Goal: Answer question/provide support: Share knowledge or assist other users

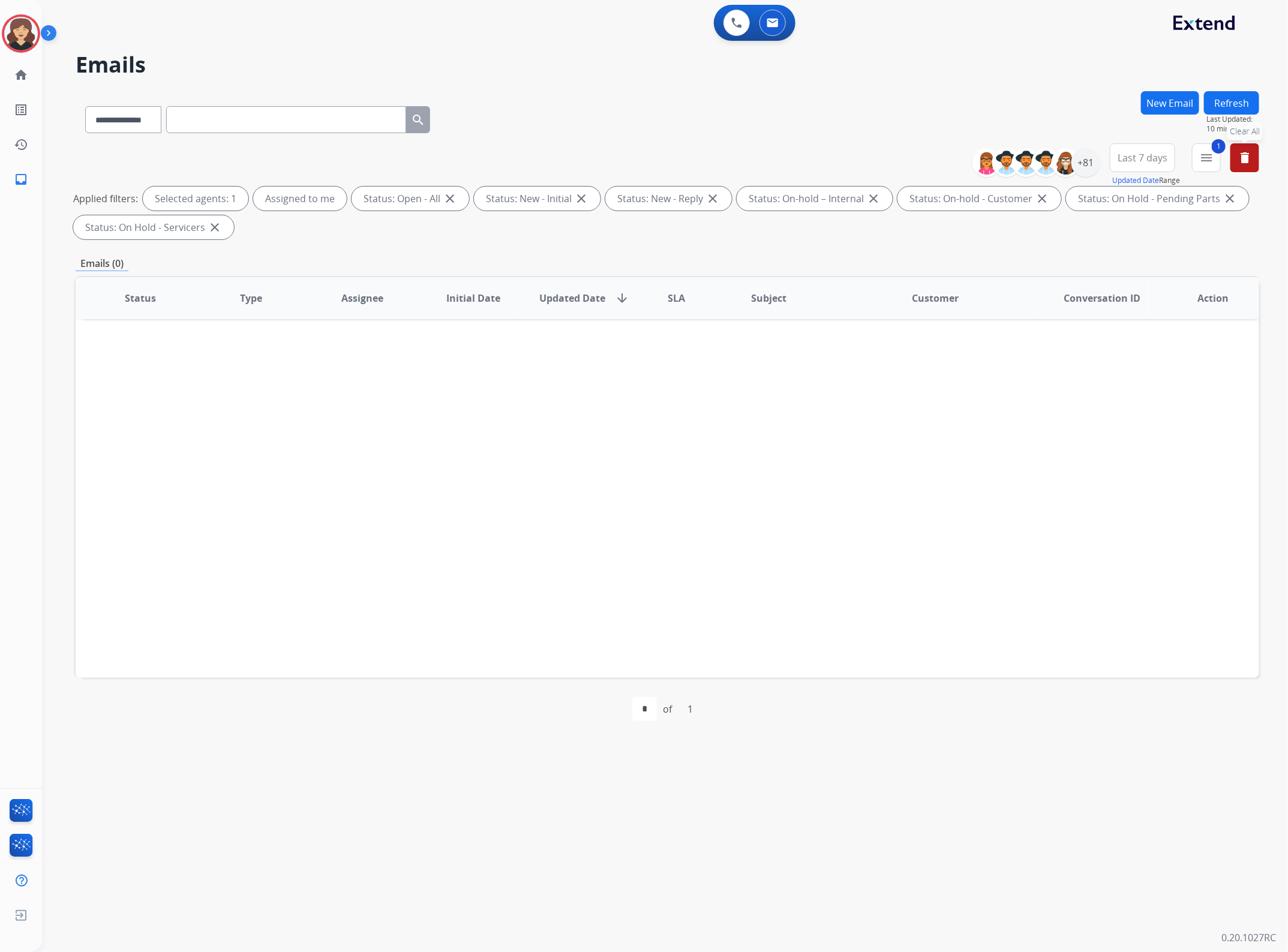
click at [95, 134] on div "**********" at bounding box center [257, 118] width 364 height 42
click at [149, 127] on select "**********" at bounding box center [122, 120] width 75 height 27
select select "**********"
click at [85, 106] on select "**********" at bounding box center [122, 120] width 75 height 27
click at [263, 109] on input "text" at bounding box center [286, 120] width 240 height 27
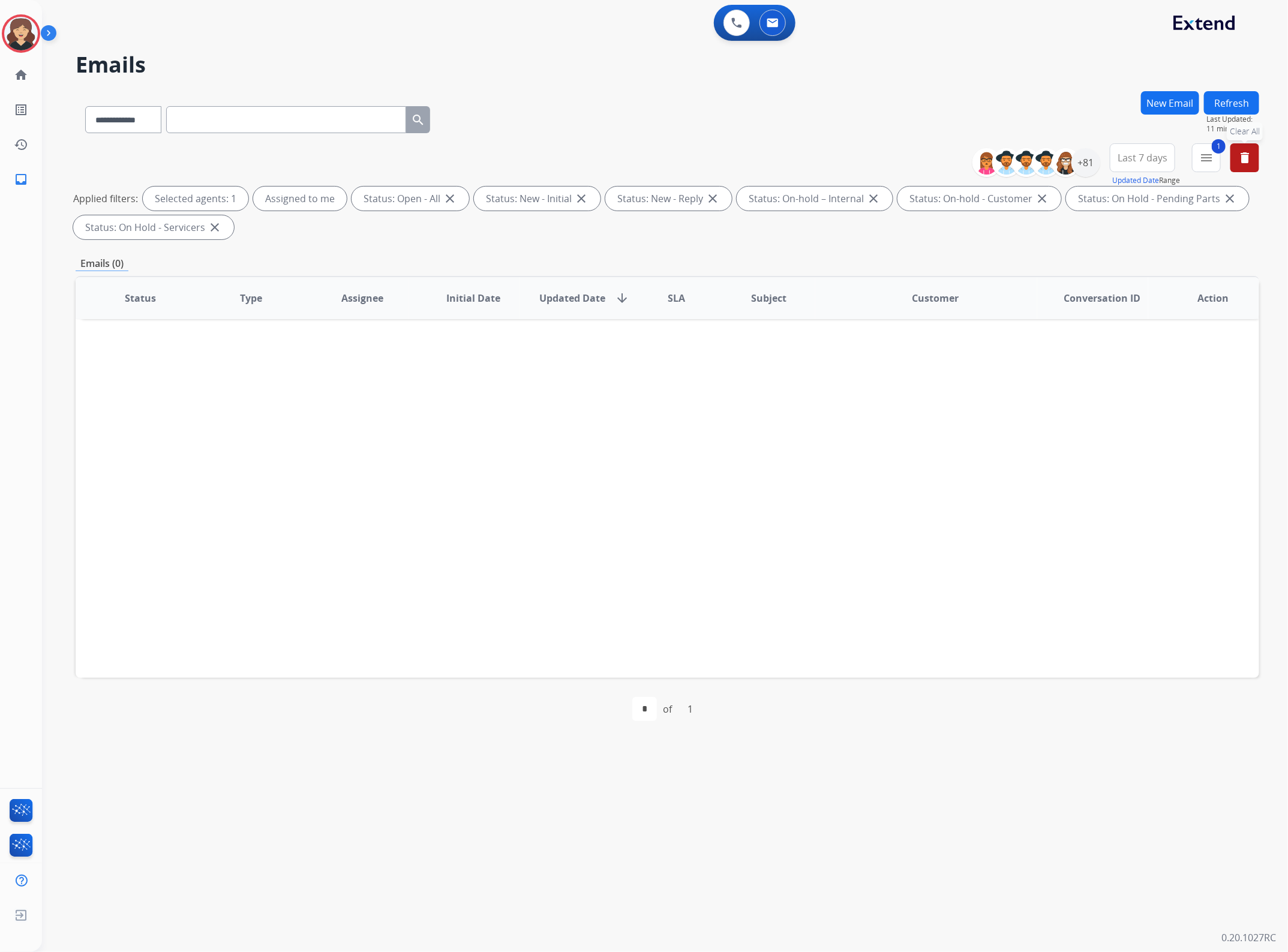
paste input "**********"
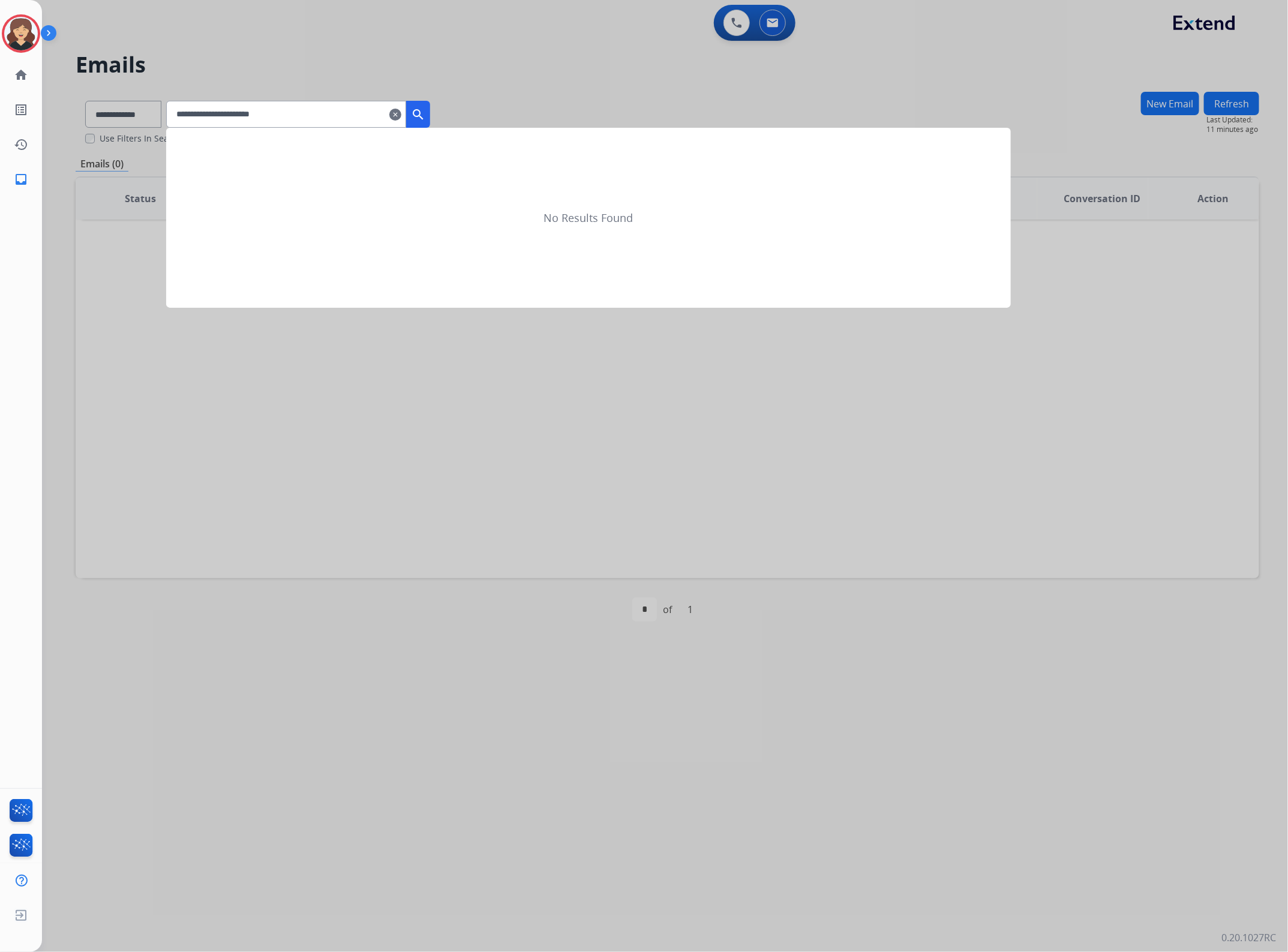
type input "**********"
click at [425, 112] on mat-icon "search" at bounding box center [418, 114] width 15 height 15
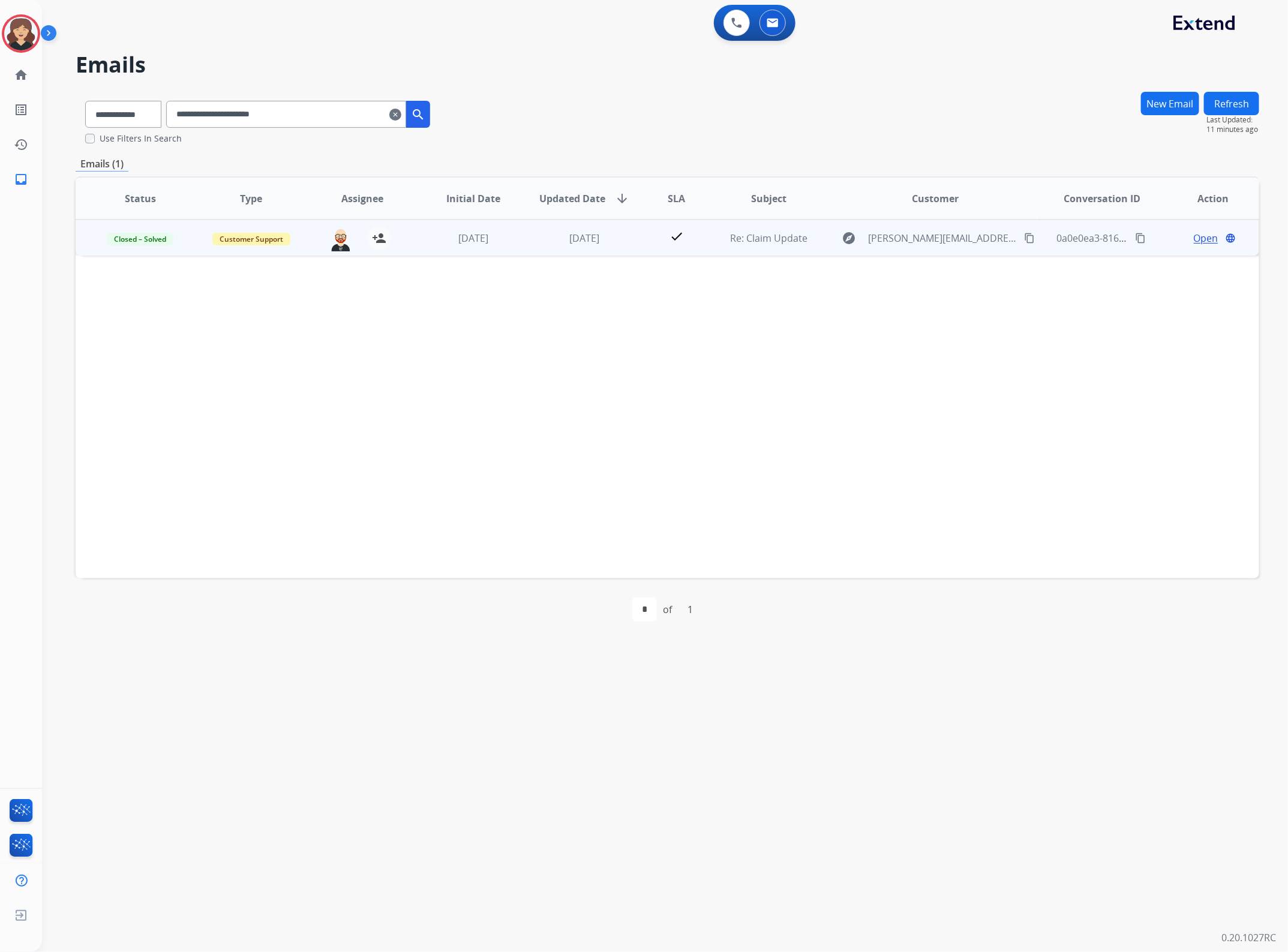
click at [1194, 238] on span "Open" at bounding box center [1206, 238] width 24 height 15
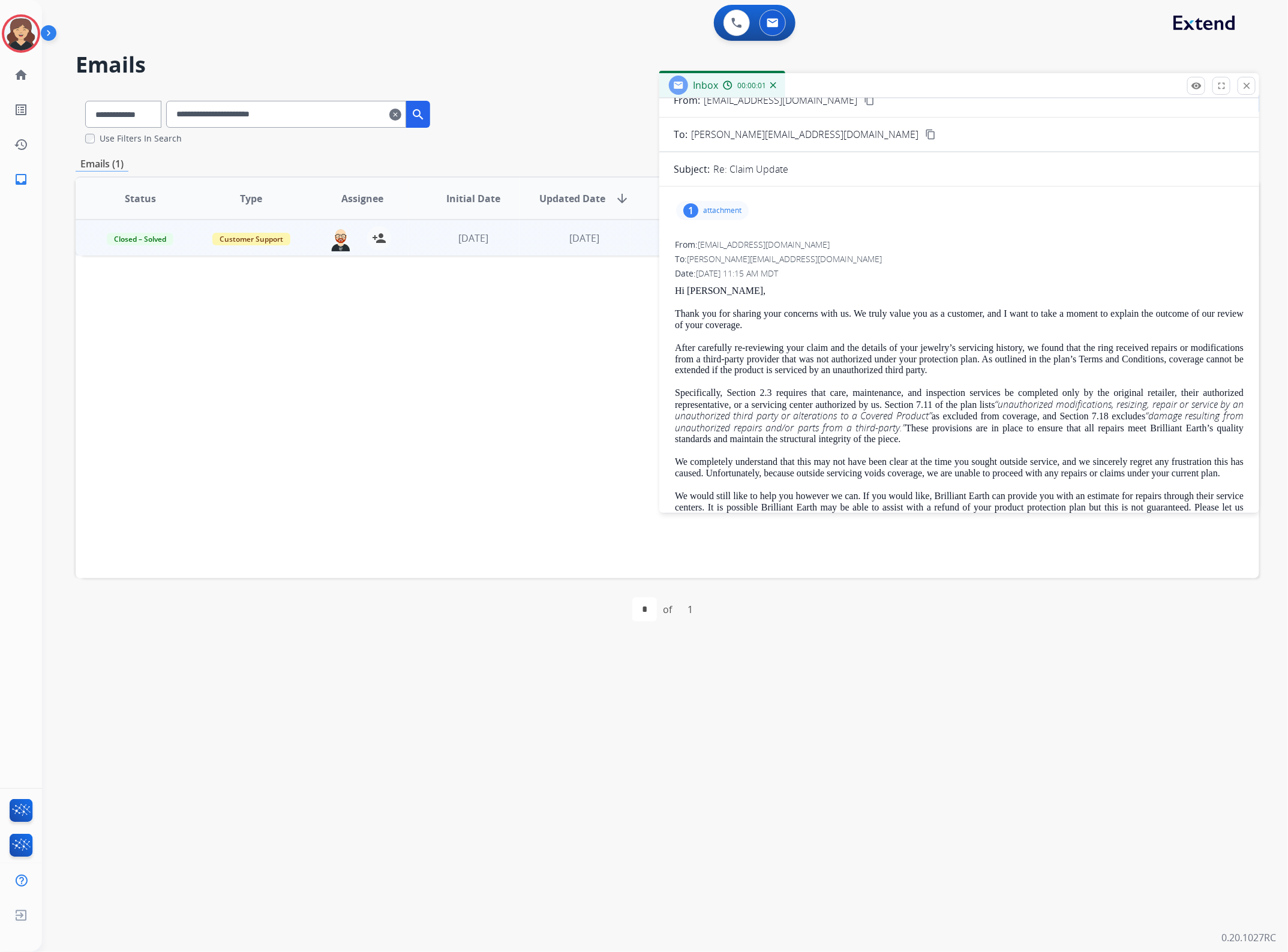
scroll to position [75, 0]
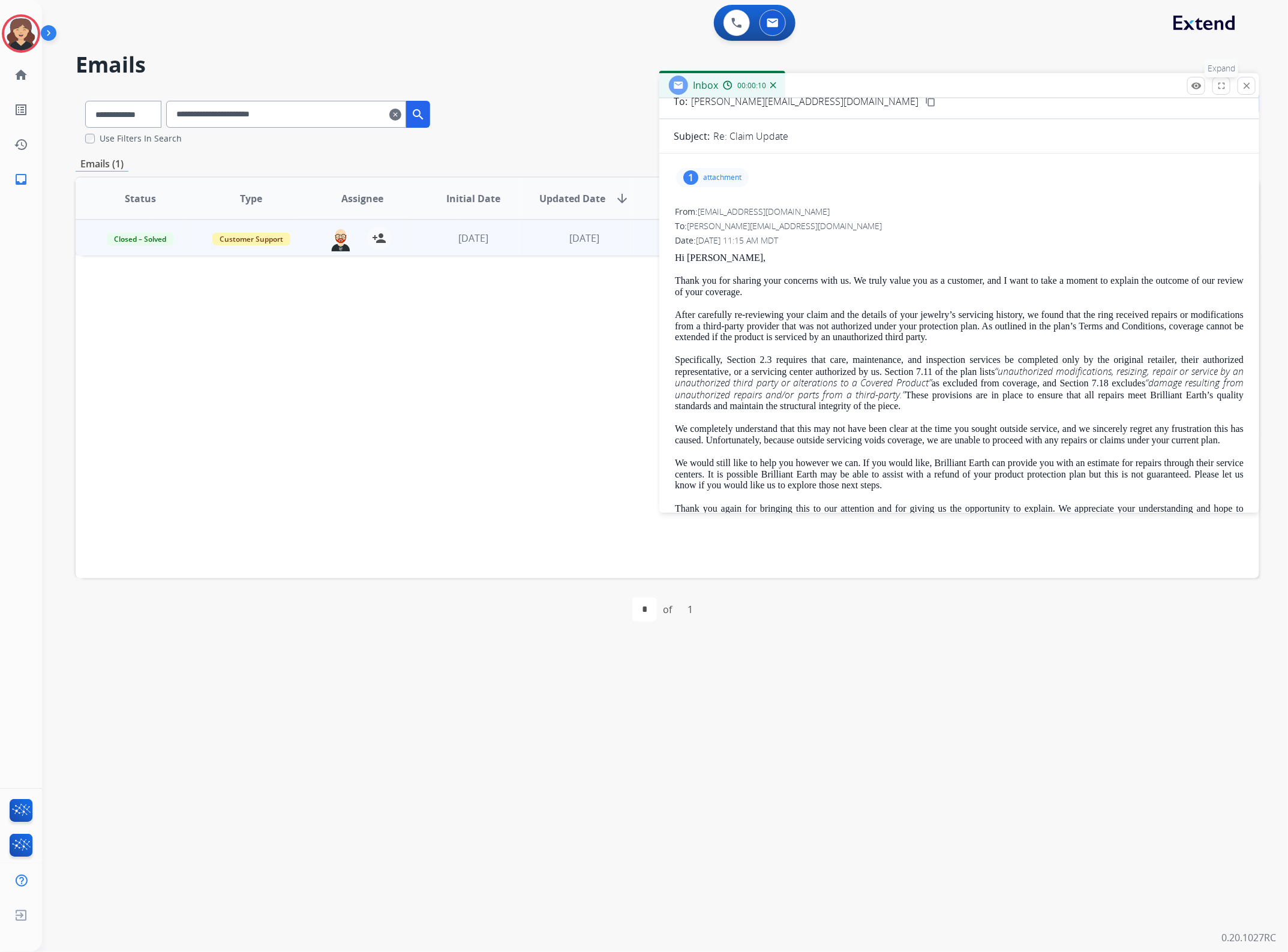
click at [1227, 83] on button "fullscreen Expand" at bounding box center [1221, 86] width 18 height 18
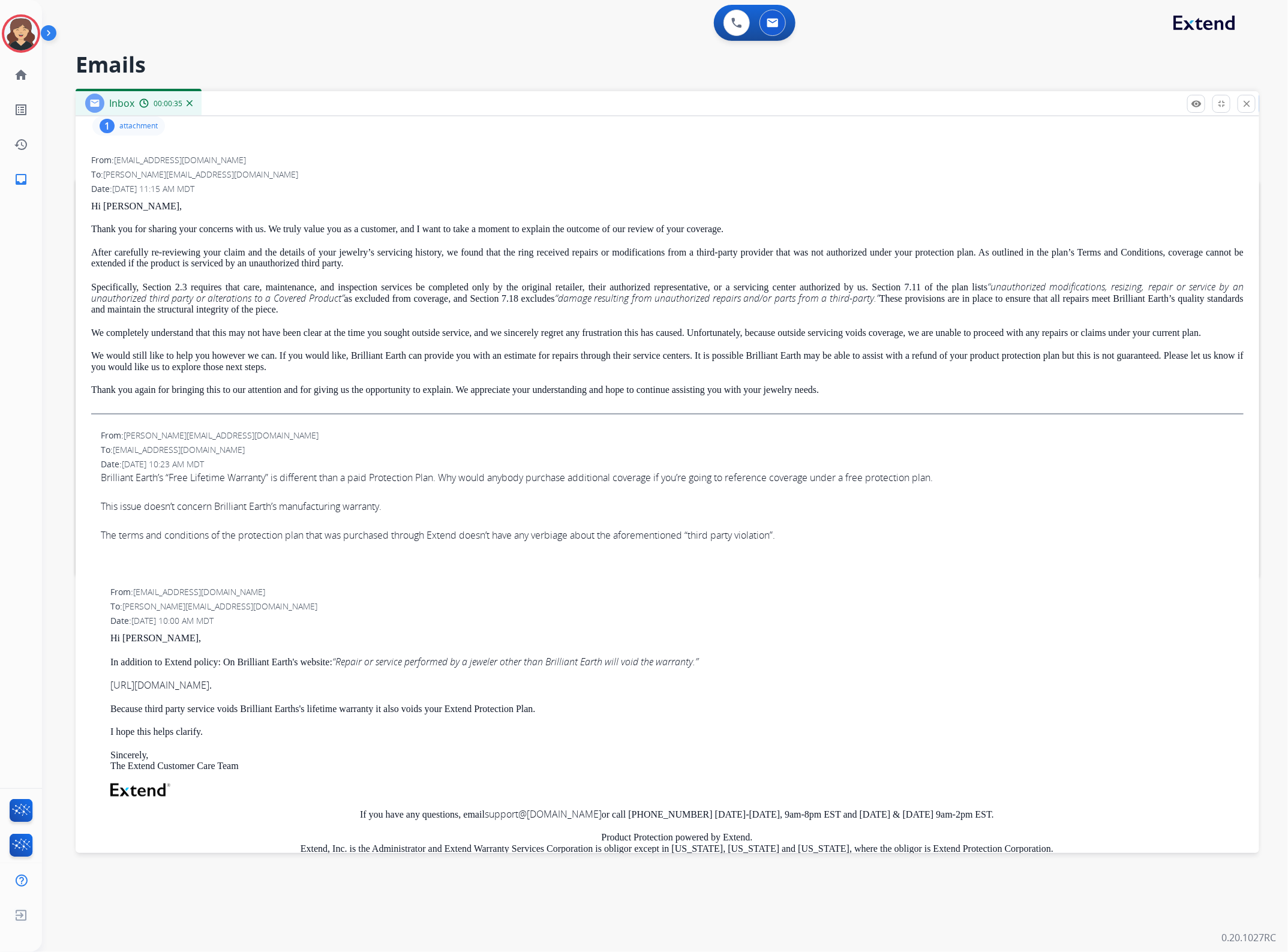
scroll to position [0, 0]
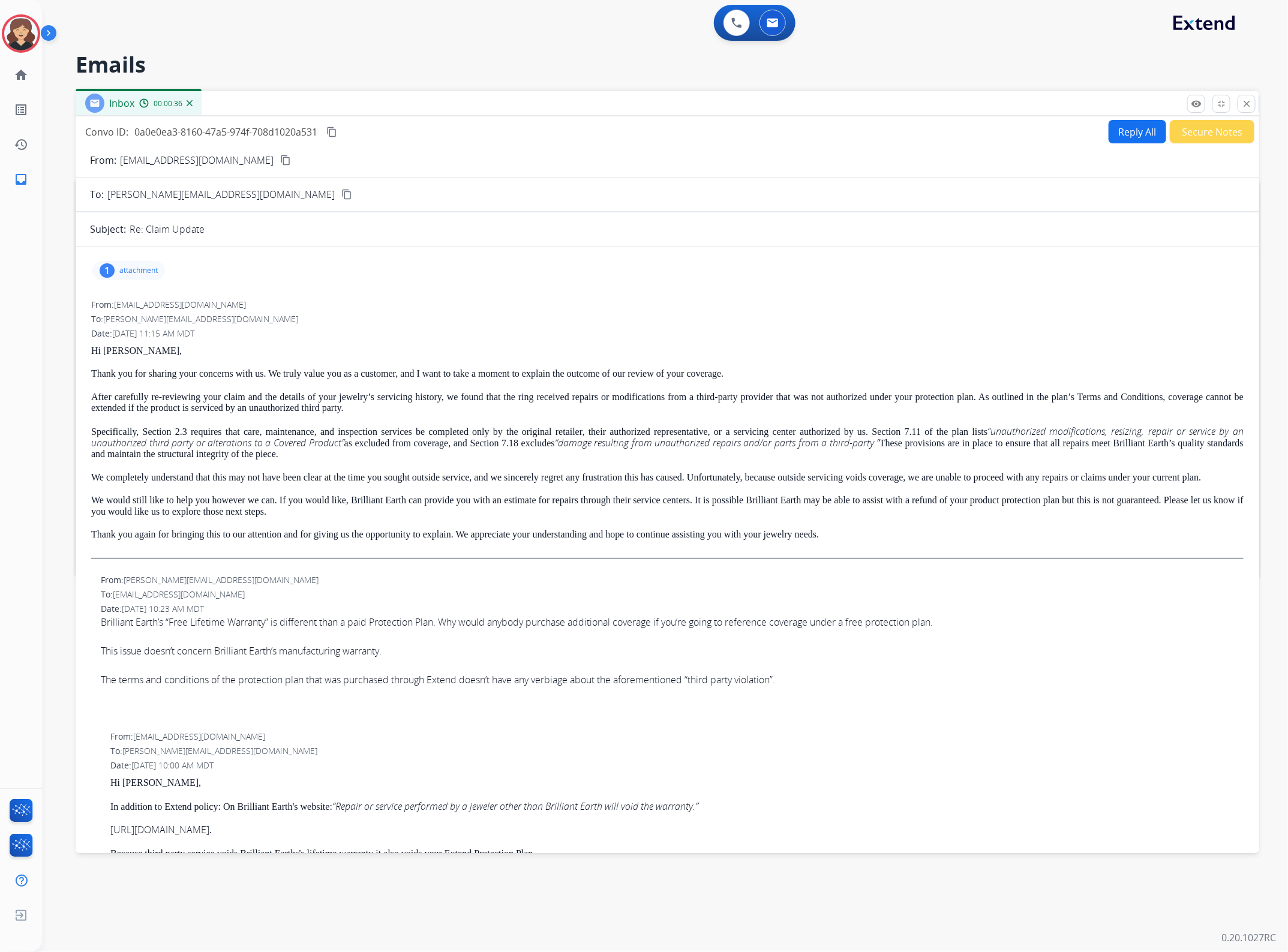
drag, startPoint x: 333, startPoint y: 127, endPoint x: 1215, endPoint y: 314, distance: 901.6
click at [333, 127] on mat-icon "content_copy" at bounding box center [332, 132] width 11 height 11
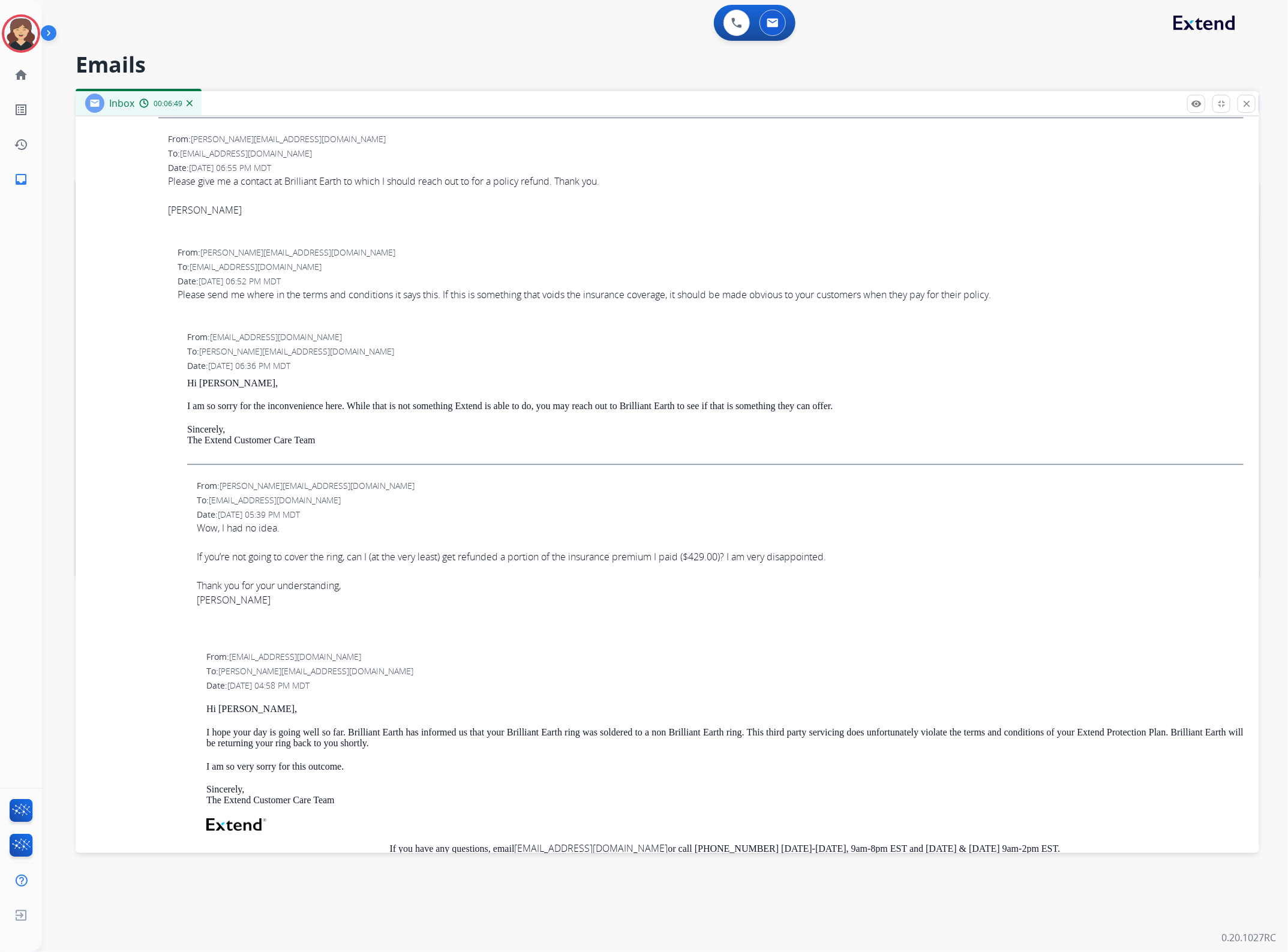
scroll to position [2043, 0]
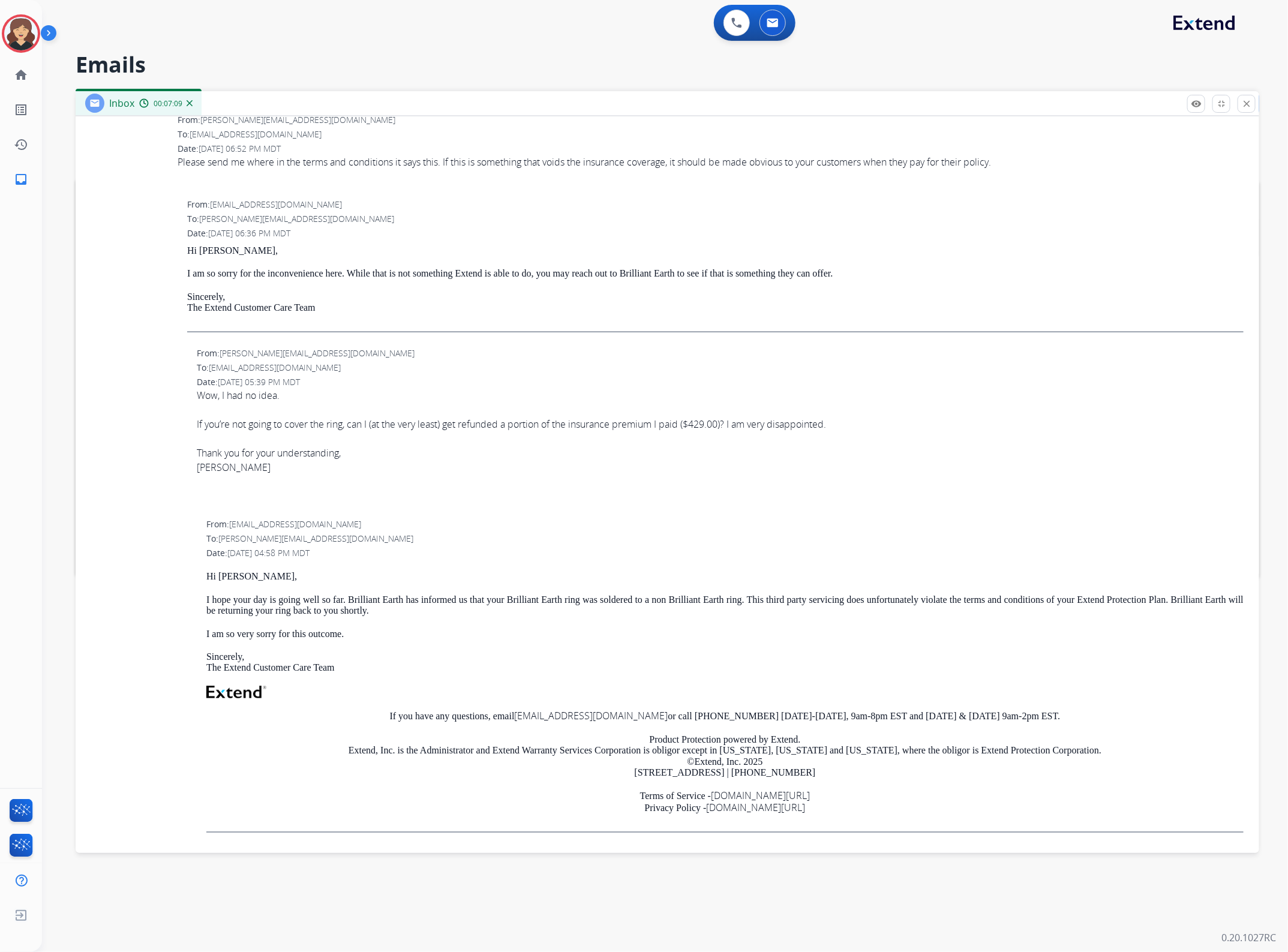
click at [293, 604] on p "I hope your day is going well so far. Brilliant Earth has informed us that your…" at bounding box center [725, 606] width 1037 height 22
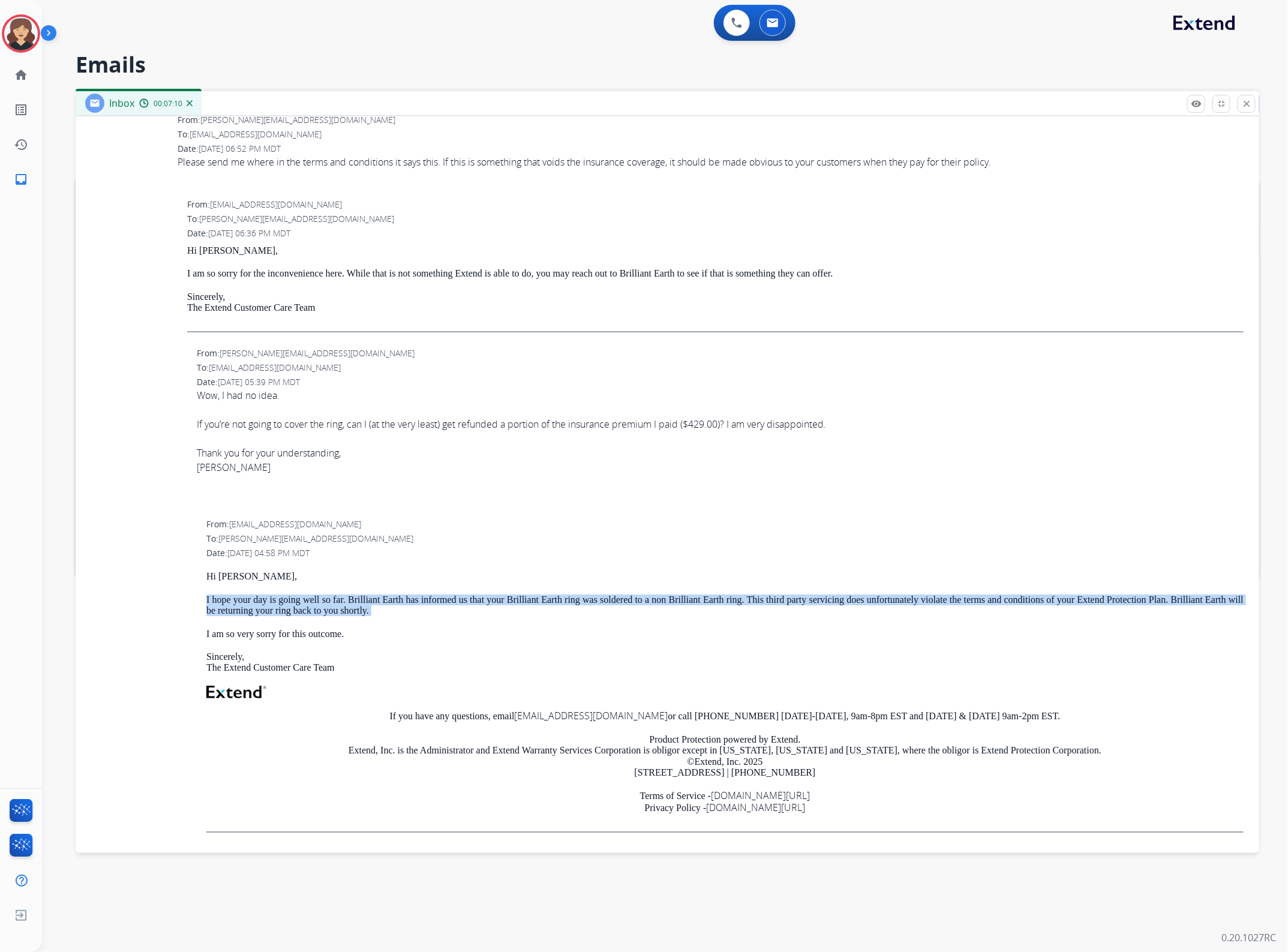
click at [293, 604] on p "I hope your day is going well so far. Brilliant Earth has informed us that your…" at bounding box center [725, 606] width 1037 height 22
copy p "I hope your day is going well so far. Brilliant Earth has informed us that your…"
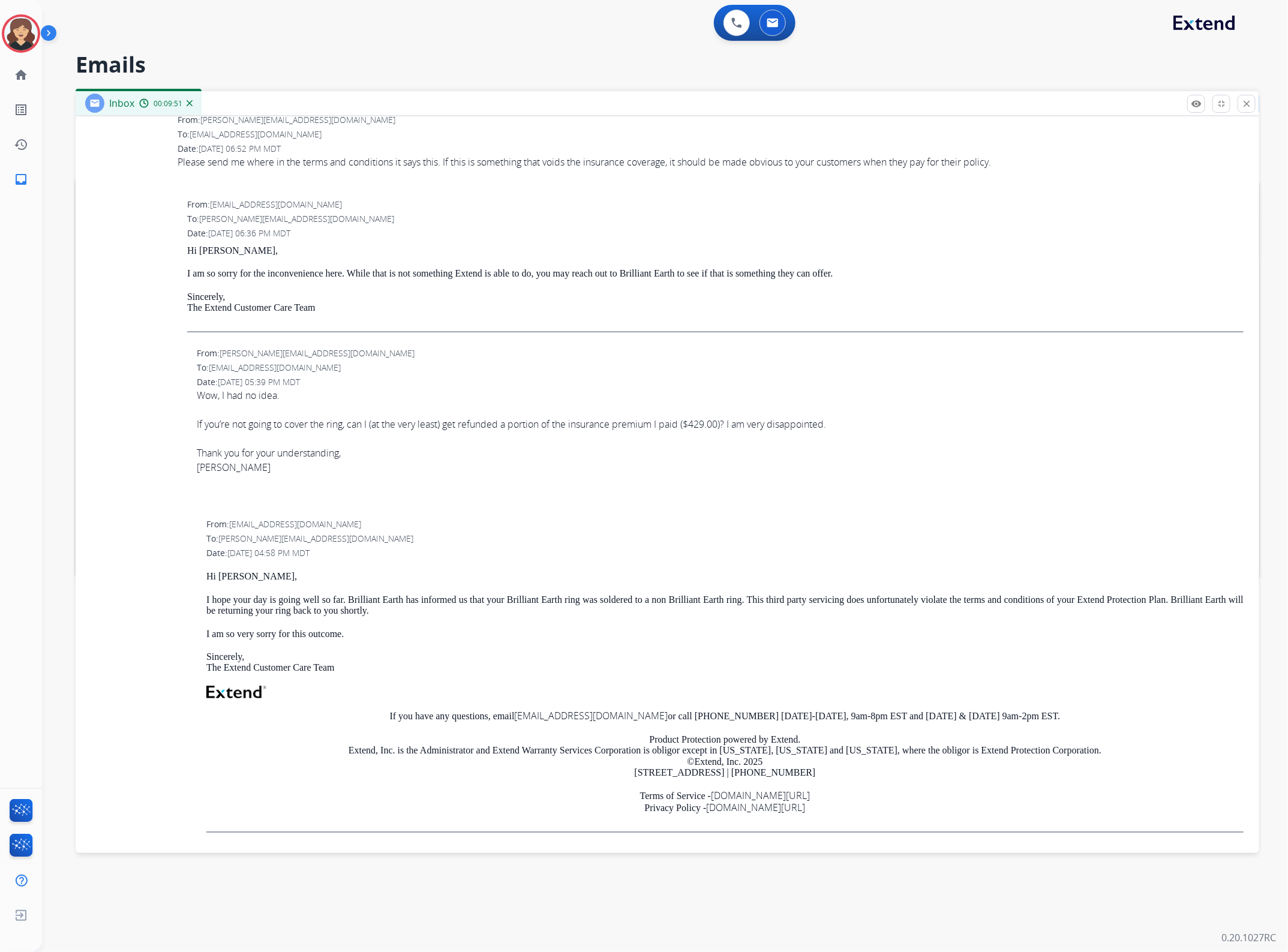
click at [607, 479] on div at bounding box center [720, 481] width 1047 height 15
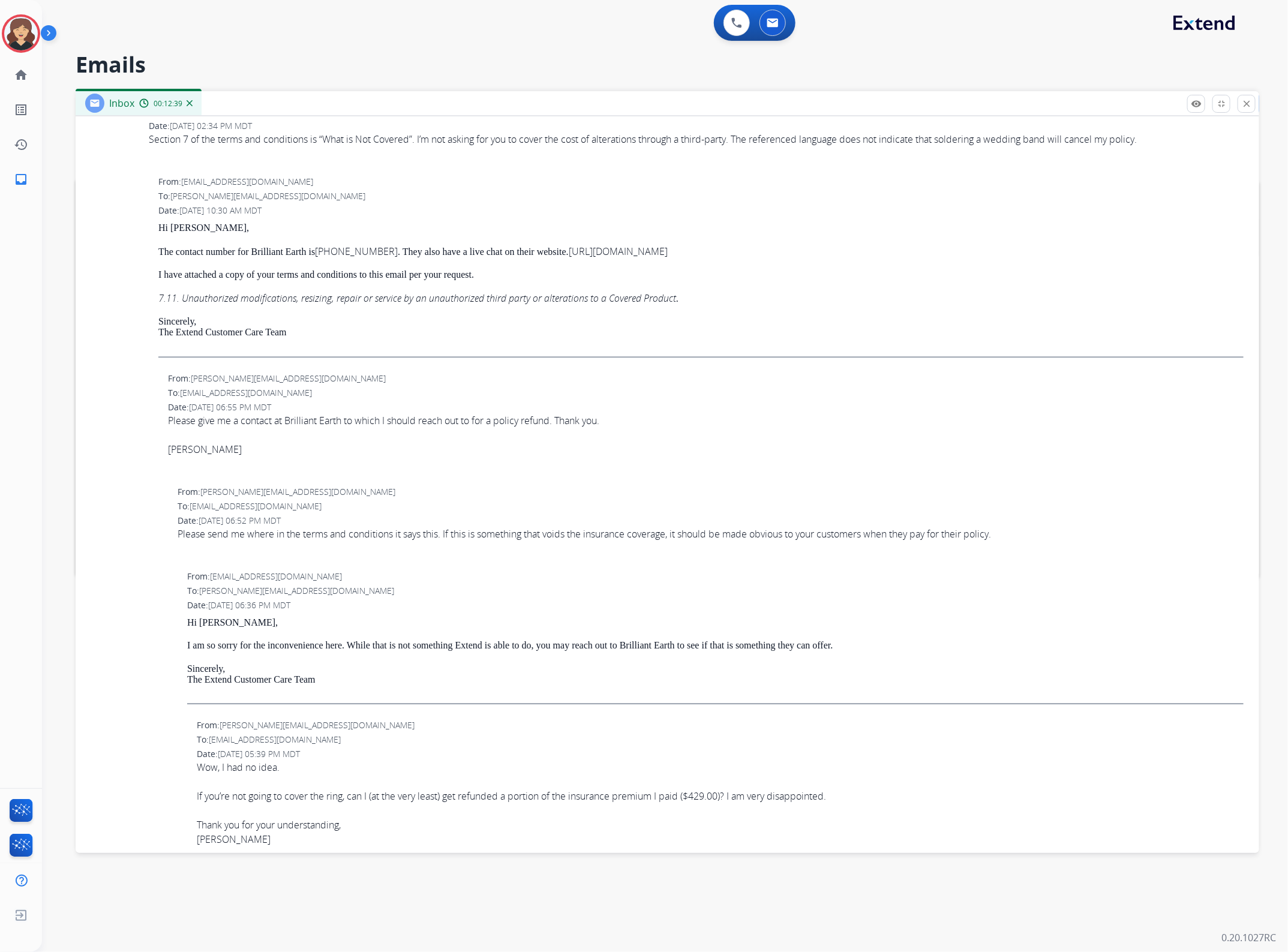
scroll to position [1667, 0]
click at [344, 537] on div "Please send me where in the terms and conditions it says this. If this is somet…" at bounding box center [711, 535] width 1066 height 15
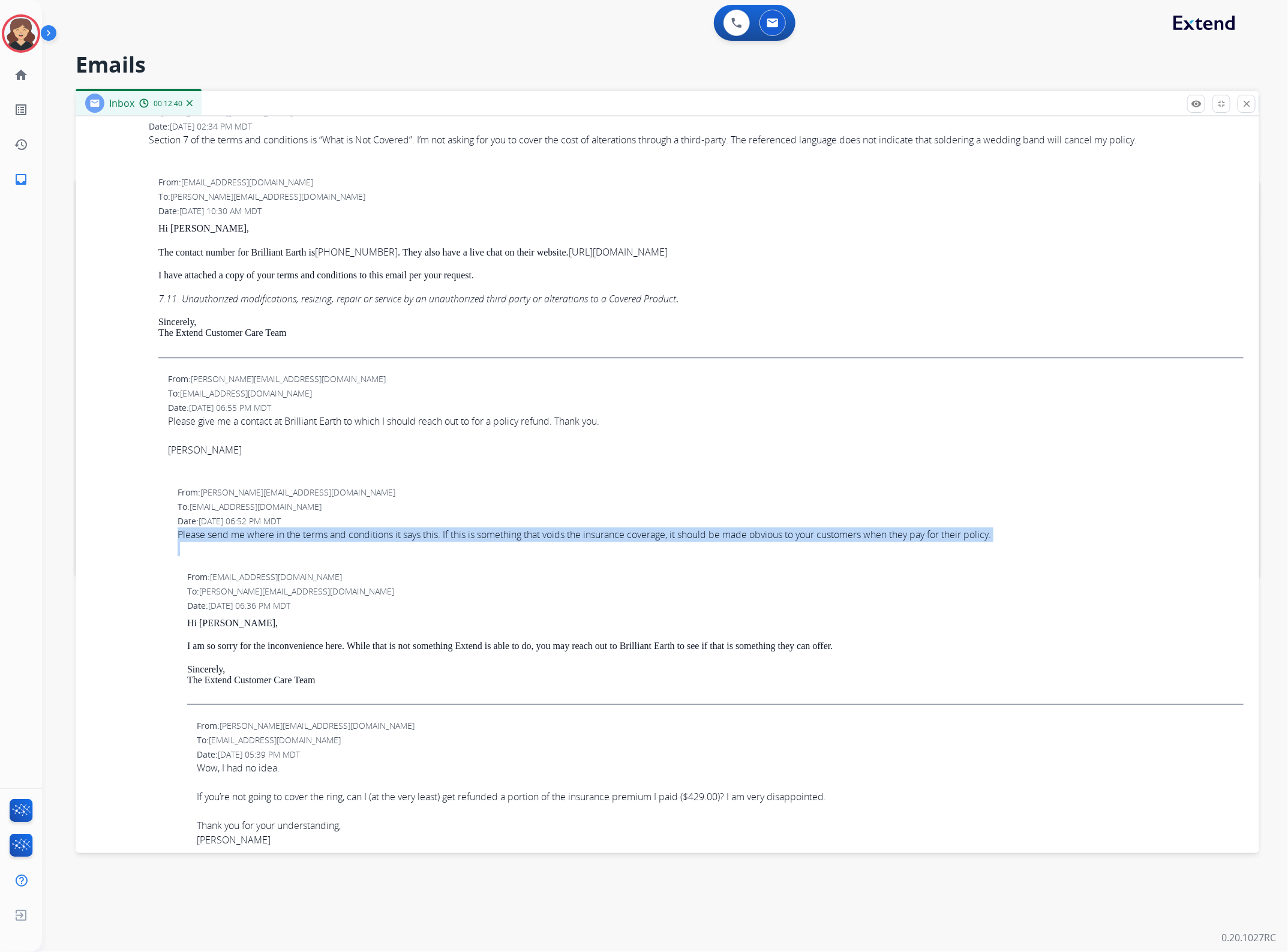
click at [344, 537] on div "Please send me where in the terms and conditions it says this. If this is somet…" at bounding box center [711, 535] width 1066 height 15
copy div "Please send me where in the terms and conditions it says this. If this is somet…"
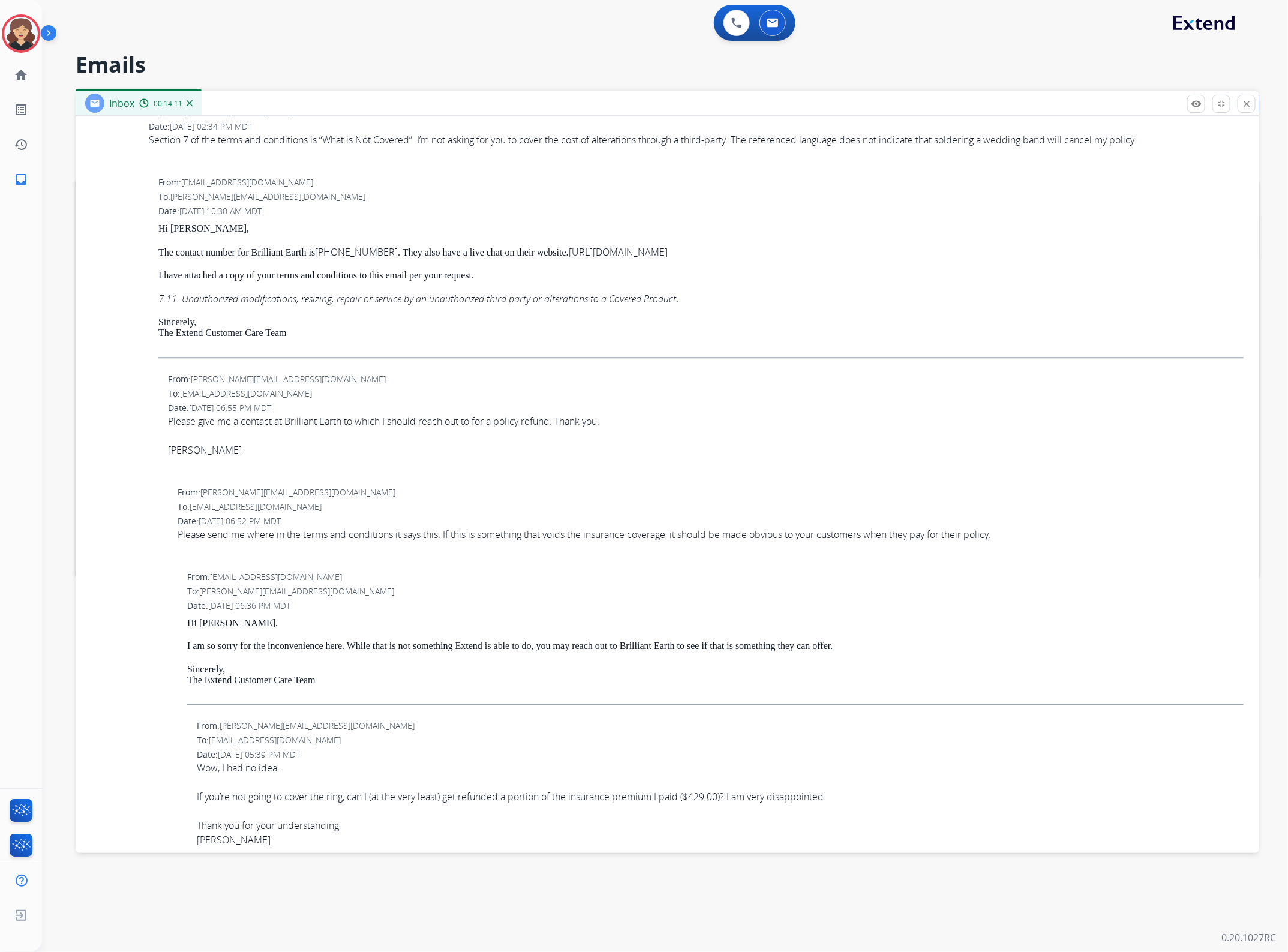
click at [325, 424] on div "Please give me a contact at Brilliant Earth to which I should reach out to for …" at bounding box center [705, 422] width 1075 height 15
copy div "Please give me a contact at Brilliant Earth to which I should reach out to for …"
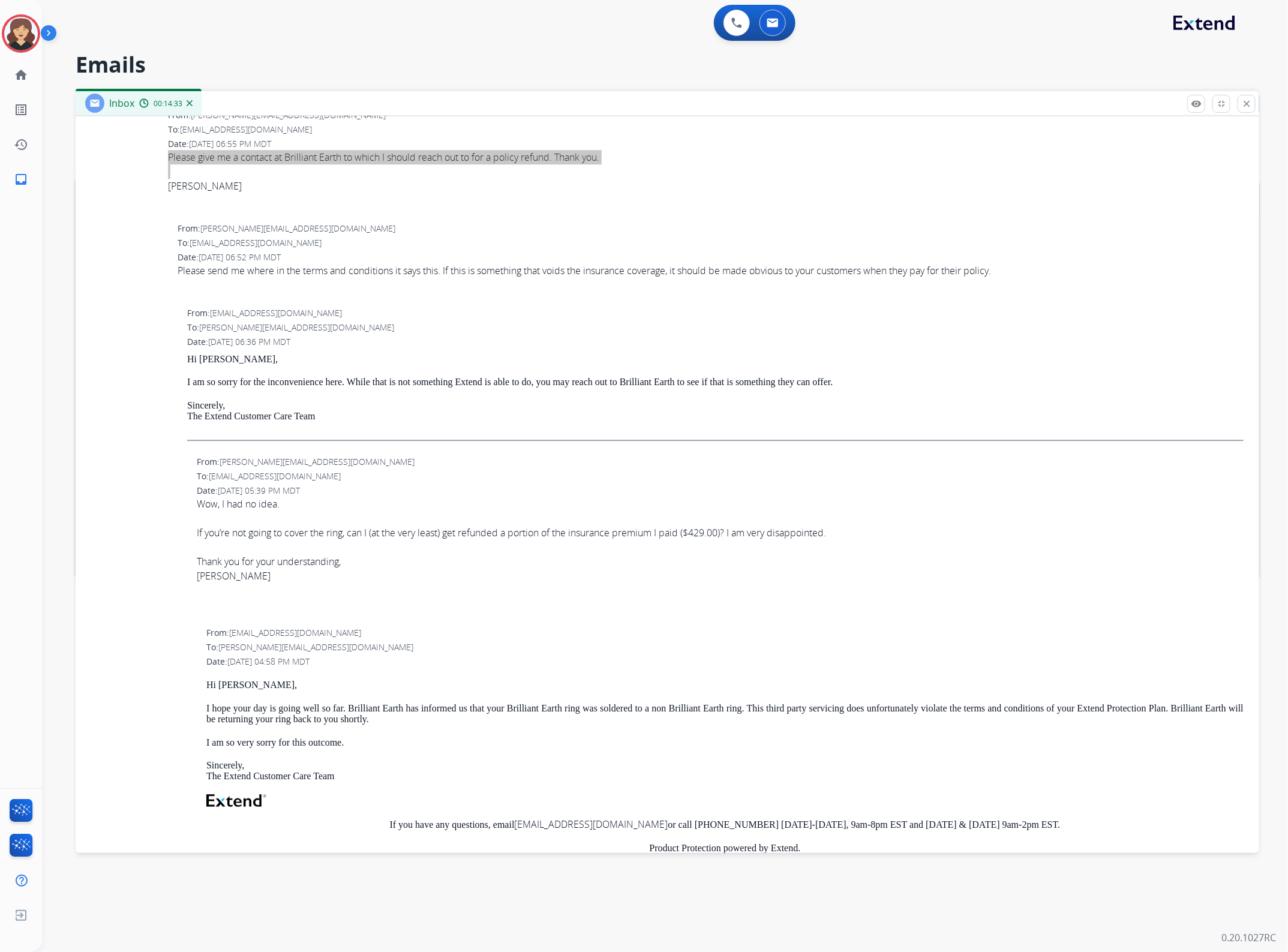
scroll to position [1743, 0]
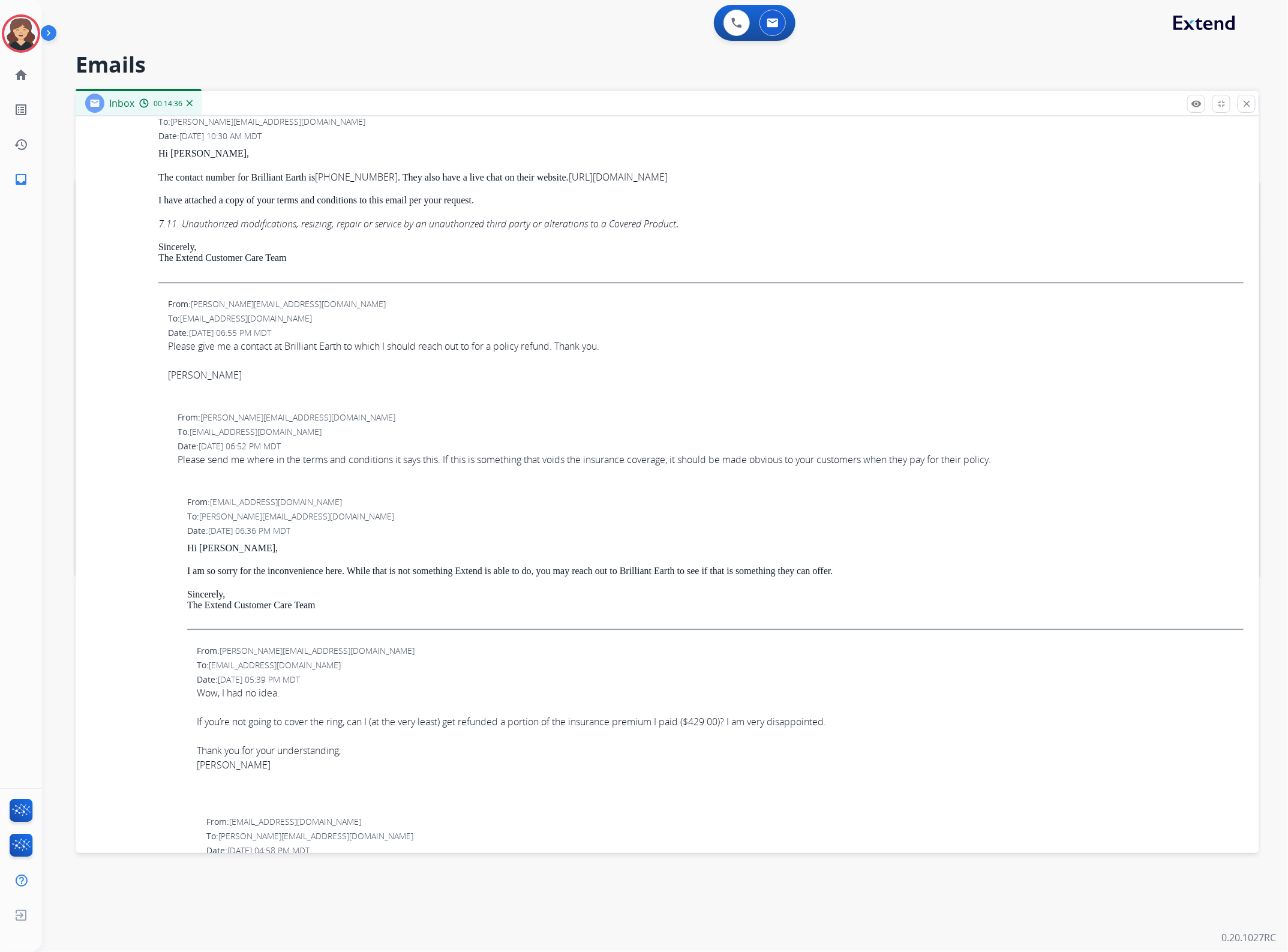
click at [774, 587] on div "Hi [PERSON_NAME], I am so sorry for the inconvenience here. While that is not s…" at bounding box center [714, 587] width 1056 height 88
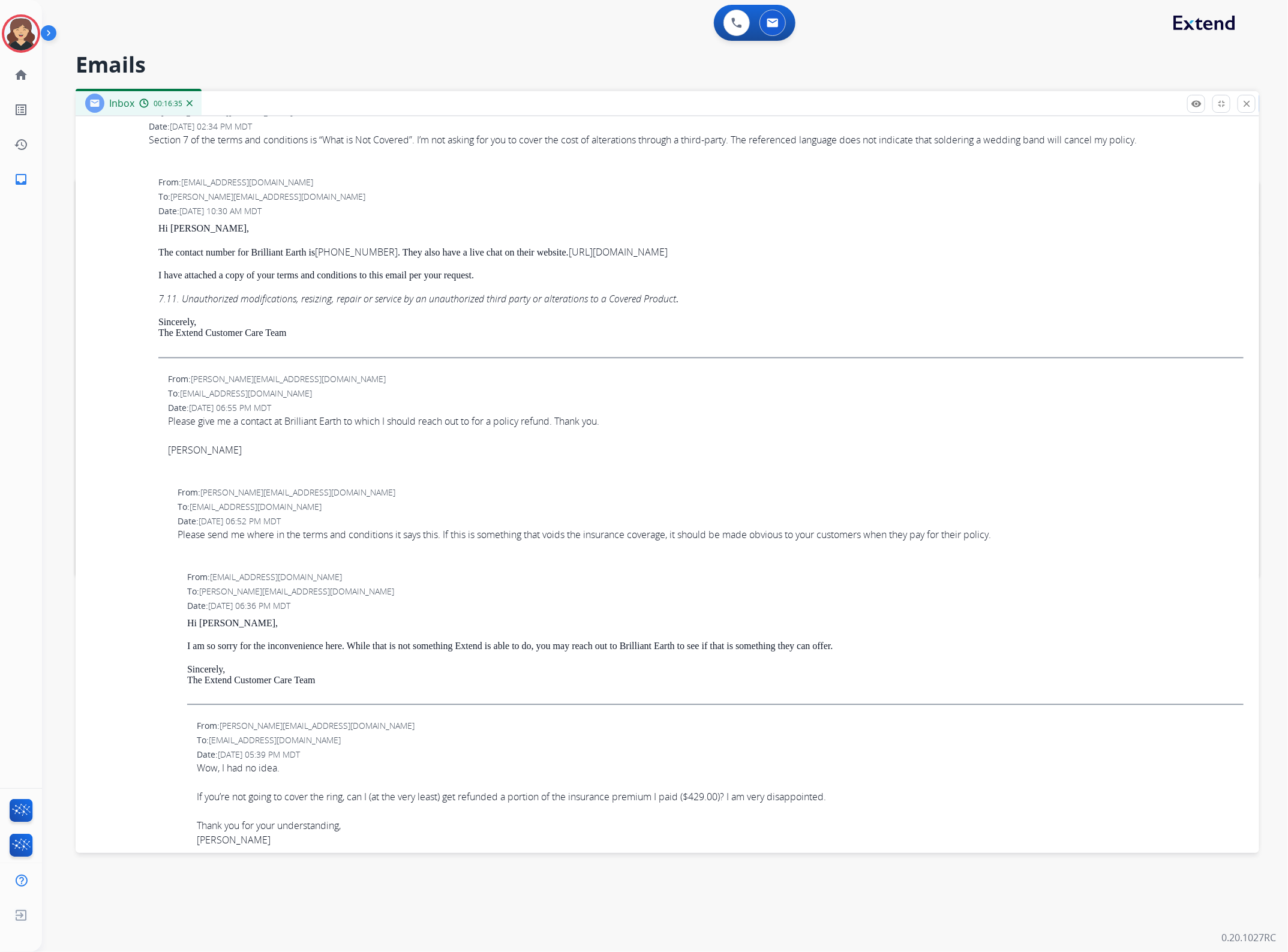
click at [419, 306] on em "Unauthorized modifications, resizing, repair or service by an unauthorized thir…" at bounding box center [428, 298] width 497 height 14
click at [418, 306] on em "Unauthorized modifications, resizing, repair or service by an unauthorized thir…" at bounding box center [428, 298] width 497 height 14
copy p "7.11. Unauthorized modifications, resizing, repair or service by an unauthorize…"
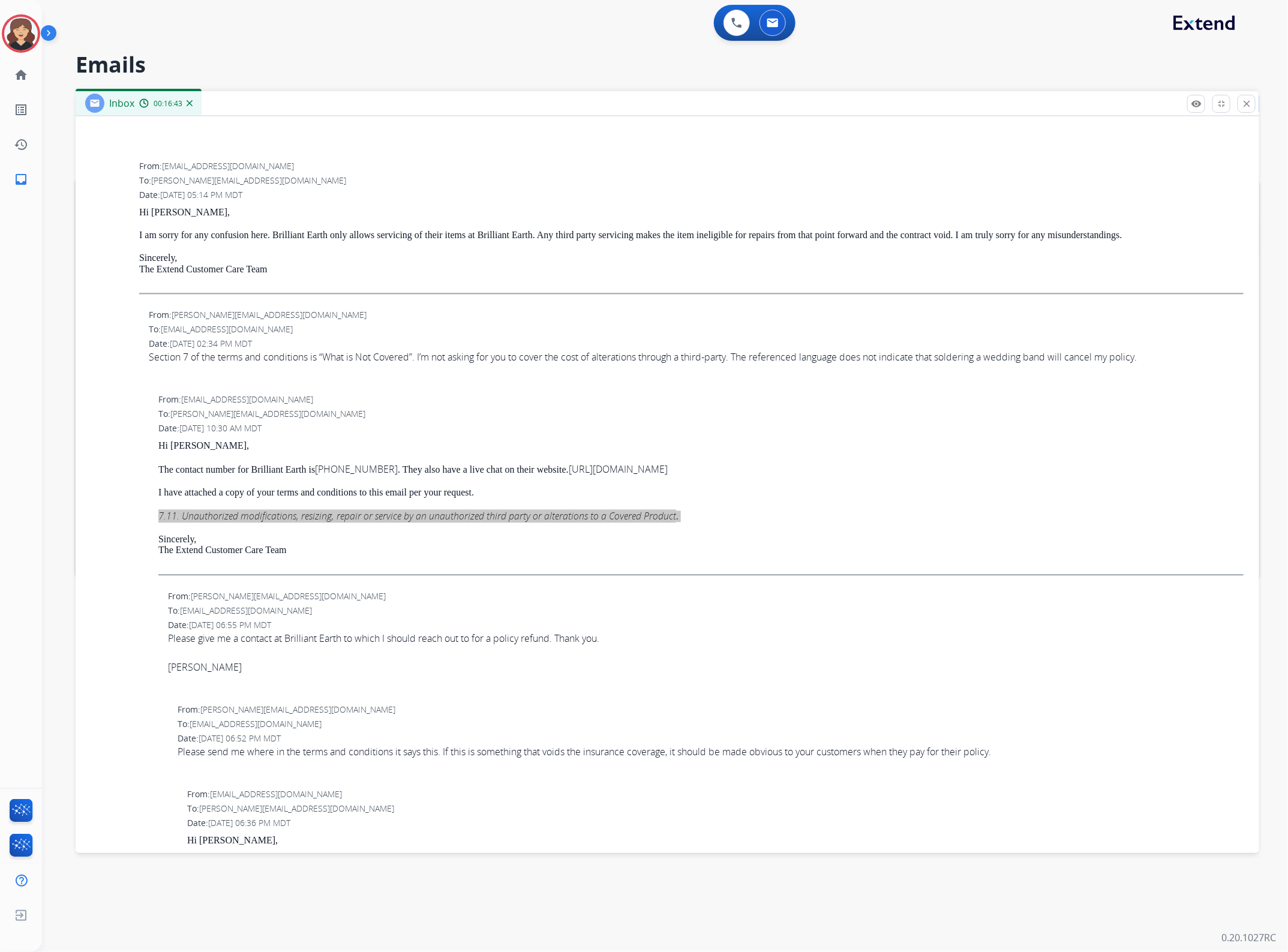
scroll to position [1443, 0]
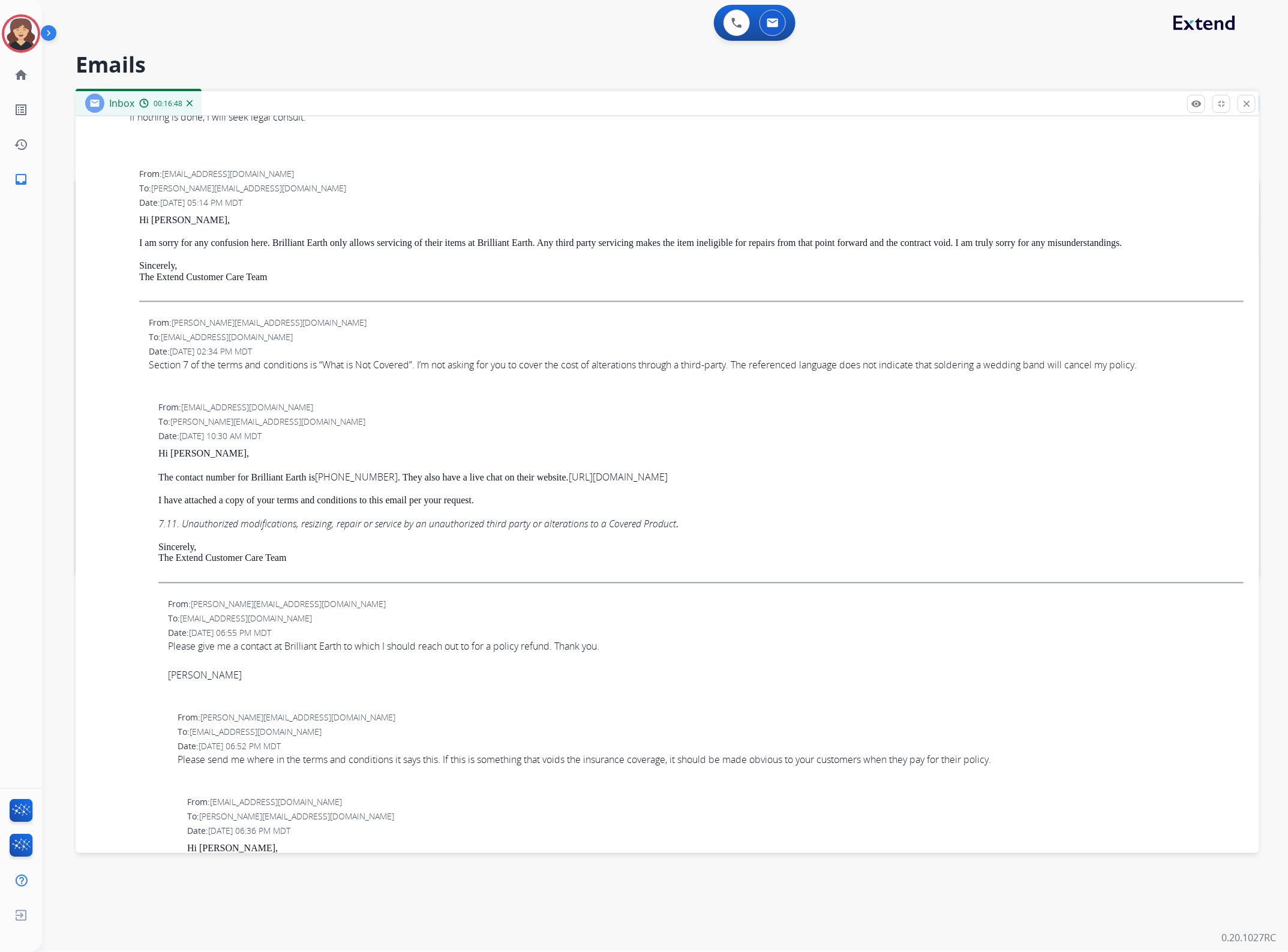
click at [964, 372] on div "Section 7 of the terms and conditions is “What is Not Covered”. I’m not asking …" at bounding box center [696, 364] width 1095 height 15
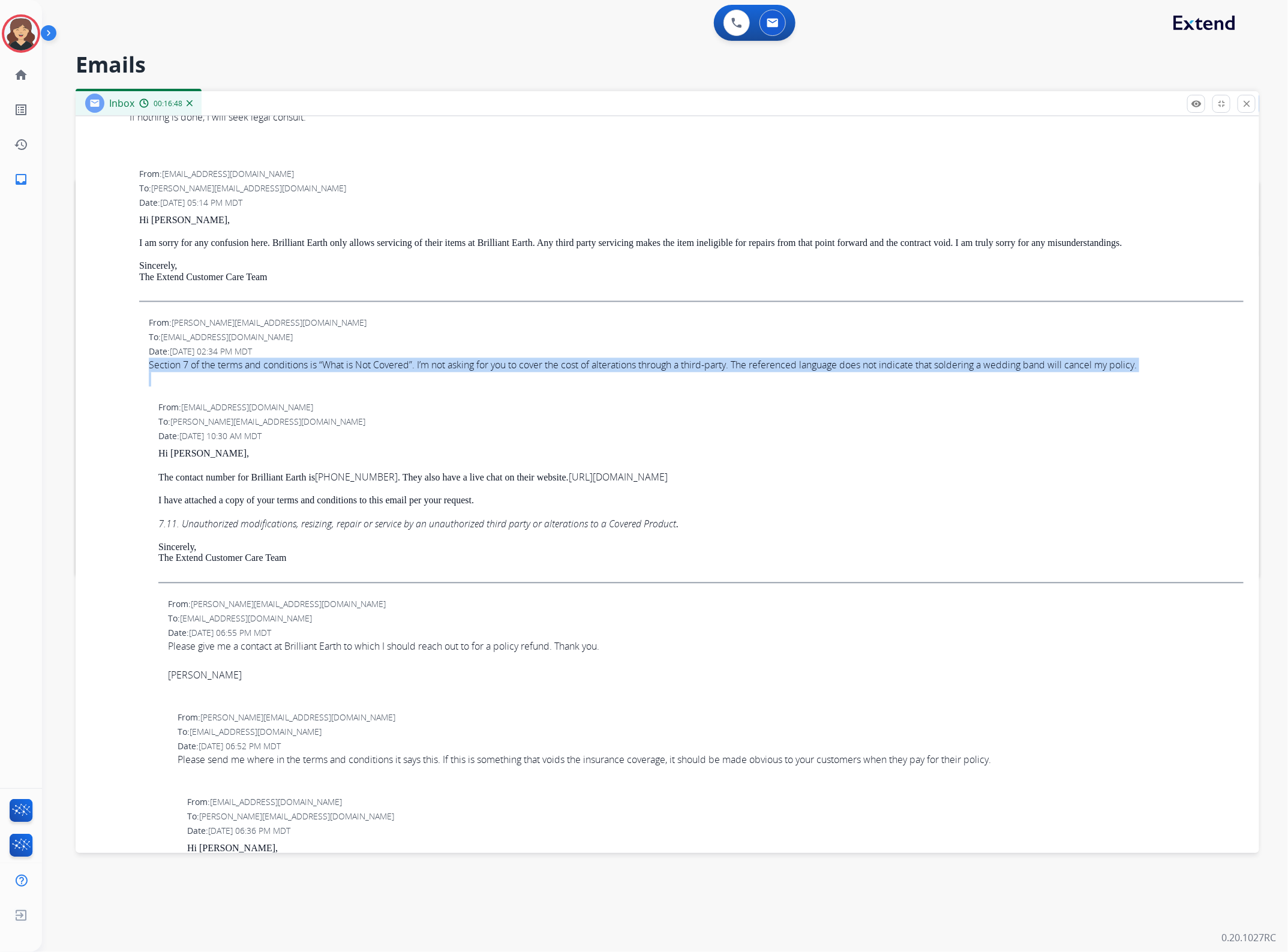
click at [964, 372] on div "Section 7 of the terms and conditions is “What is Not Covered”. I’m not asking …" at bounding box center [696, 364] width 1095 height 15
copy div "Section 7 of the terms and conditions is “What is Not Covered”. I’m not asking …"
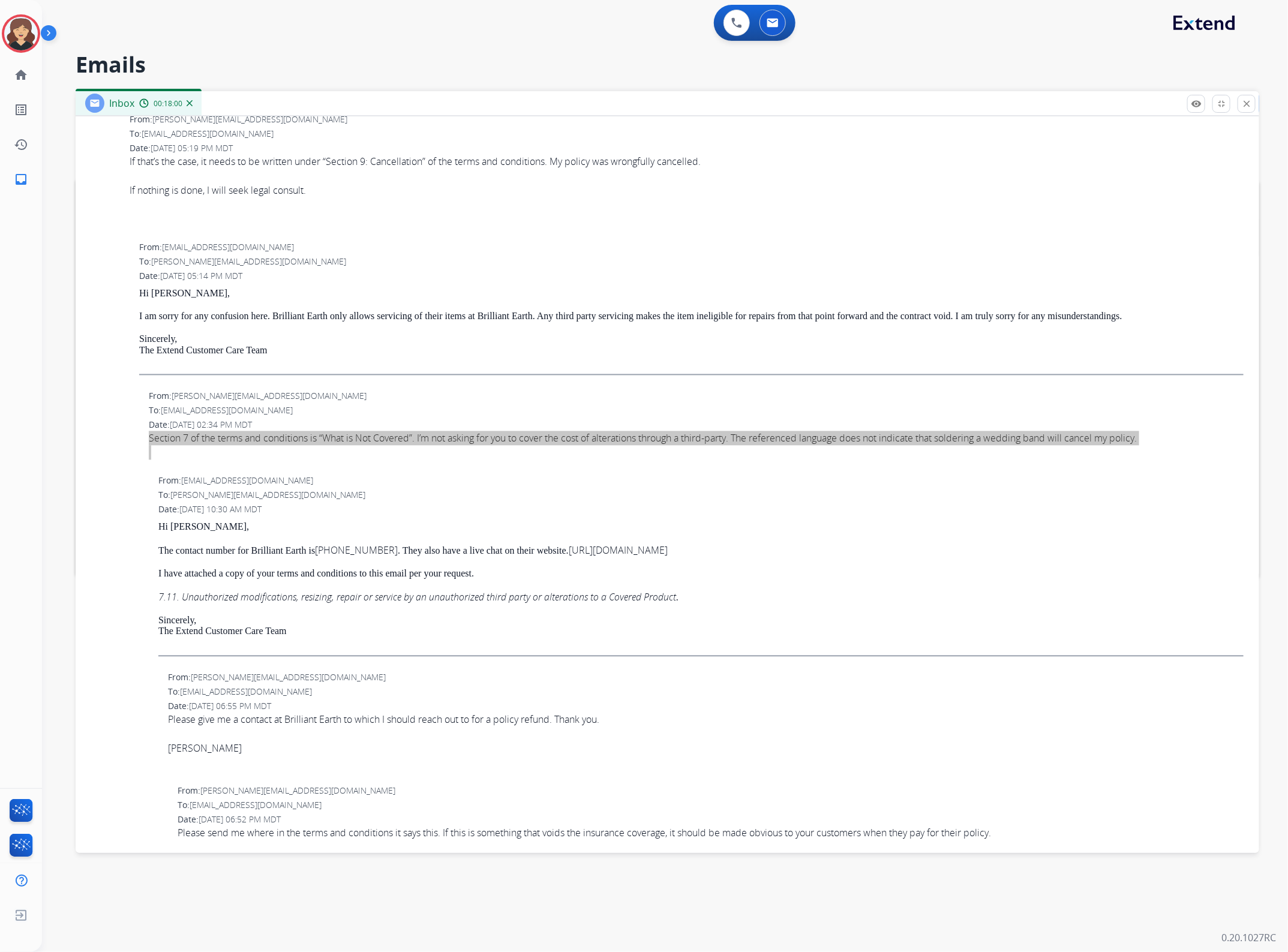
scroll to position [1368, 0]
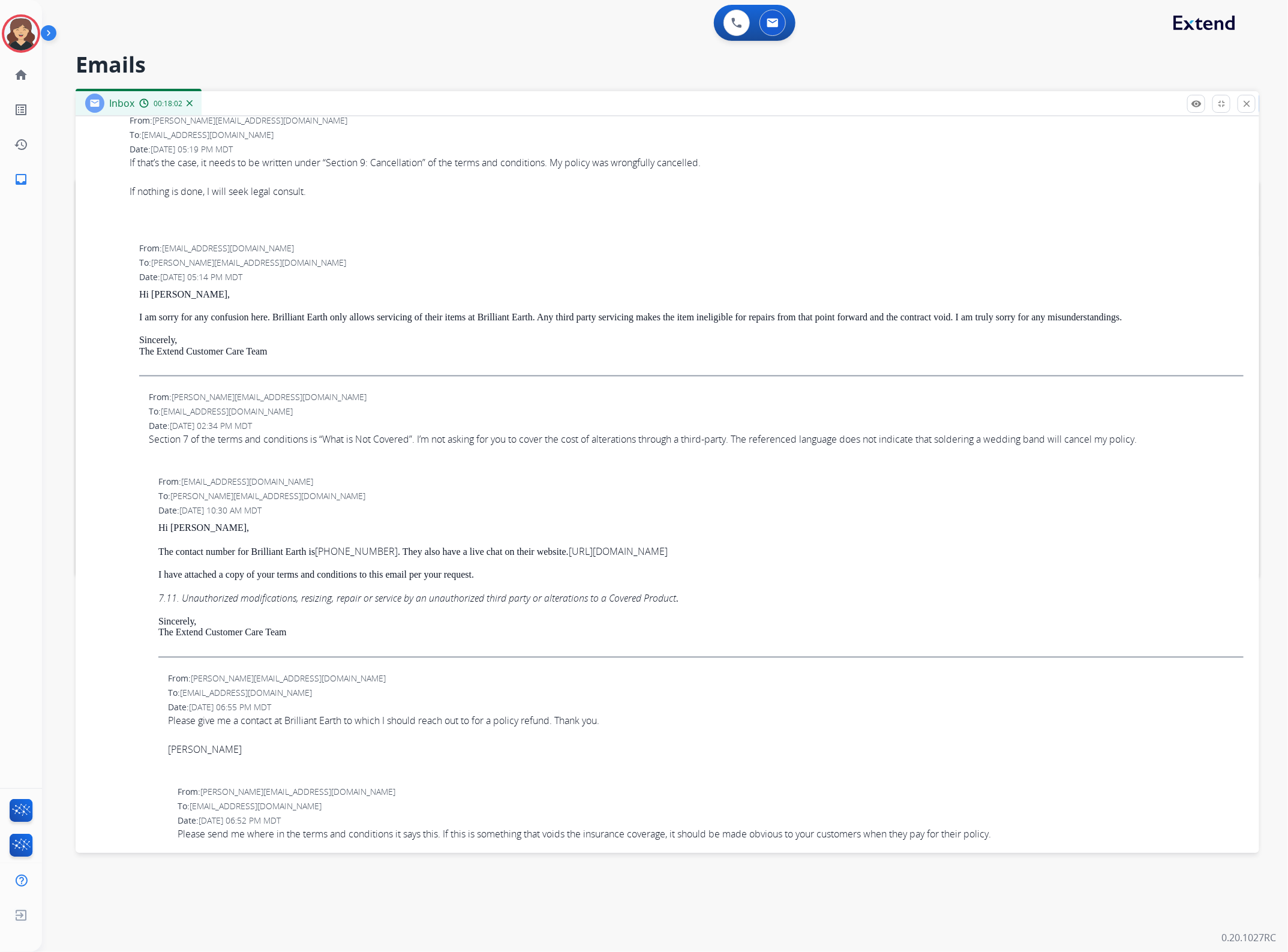
click at [355, 322] on p "I am sorry for any confusion here. Brilliant Earth only allows servicing of the…" at bounding box center [692, 318] width 1104 height 11
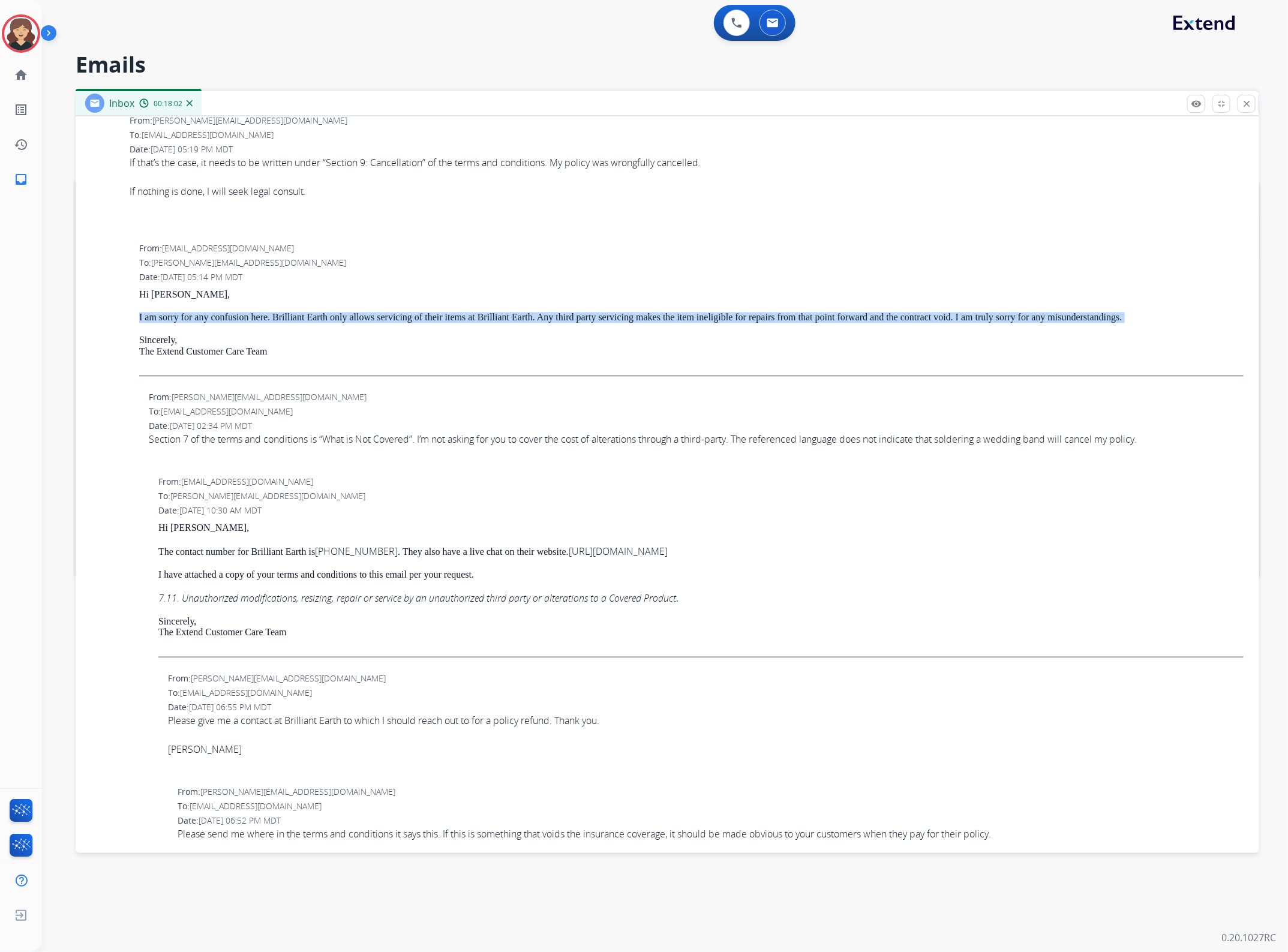
click at [355, 322] on p "I am sorry for any confusion here. Brilliant Earth only allows servicing of the…" at bounding box center [692, 318] width 1104 height 11
copy p "I am sorry for any confusion here. Brilliant Earth only allows servicing of the…"
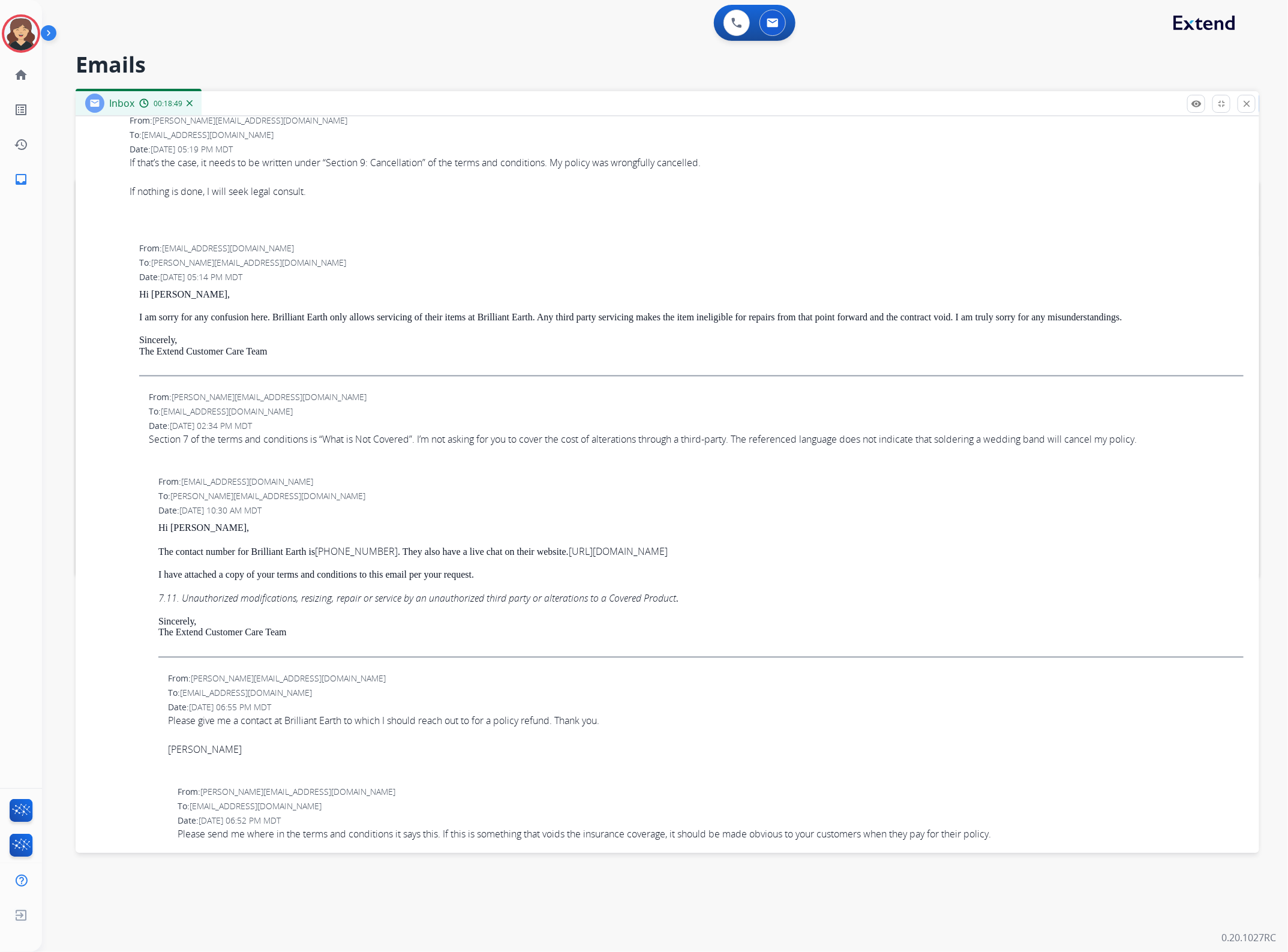
drag, startPoint x: 487, startPoint y: 363, endPoint x: 315, endPoint y: 340, distance: 173.5
click at [485, 357] on p "Sincerely, The Extend Customer Care Team" at bounding box center [692, 346] width 1104 height 22
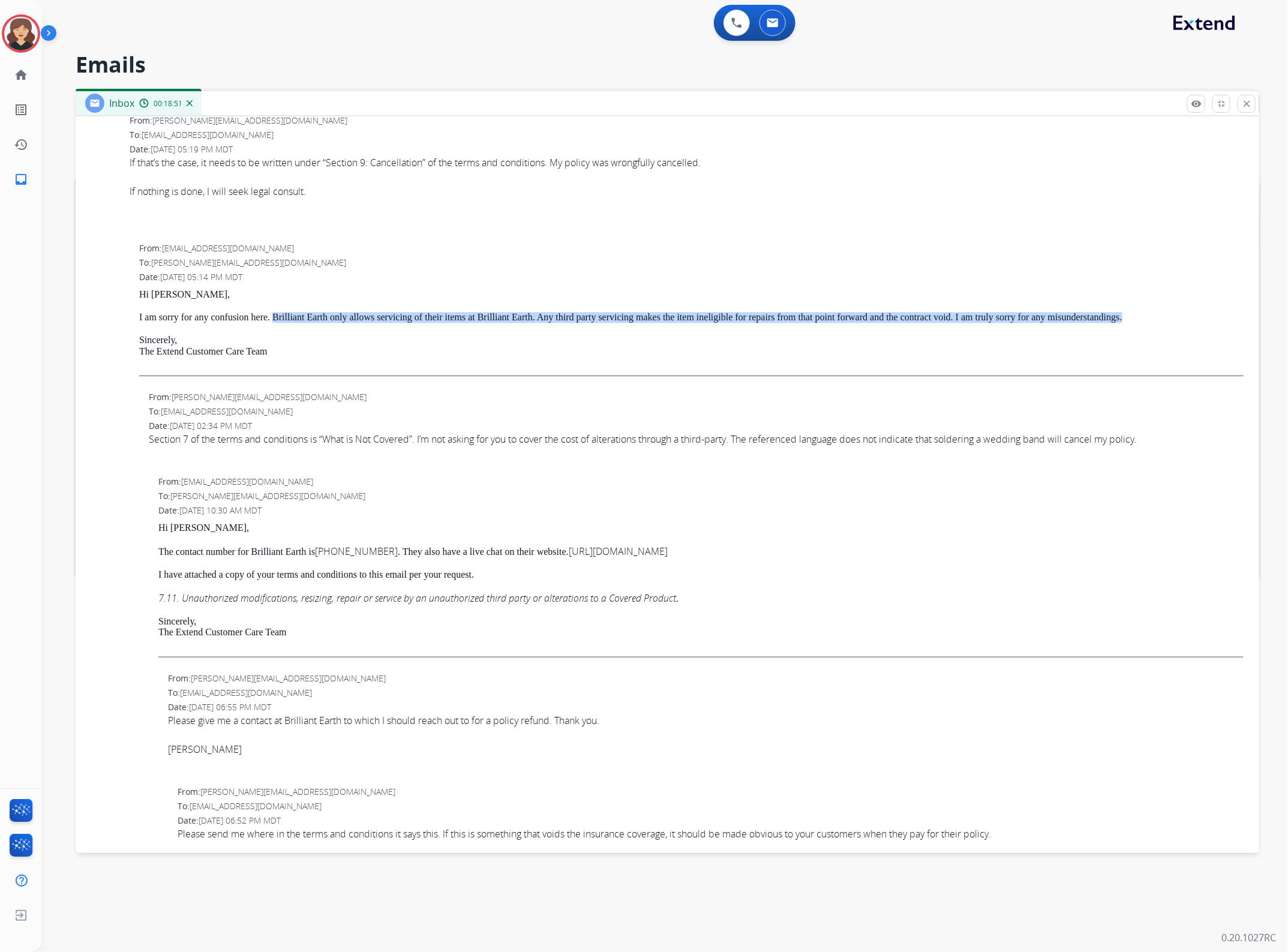
drag, startPoint x: 285, startPoint y: 325, endPoint x: 1196, endPoint y: 322, distance: 911.0
click at [1206, 324] on p "I am sorry for any confusion here. Brilliant Earth only allows servicing of the…" at bounding box center [692, 318] width 1104 height 11
copy p "Brilliant Earth only allows servicing of their items at Brilliant Earth. Any th…"
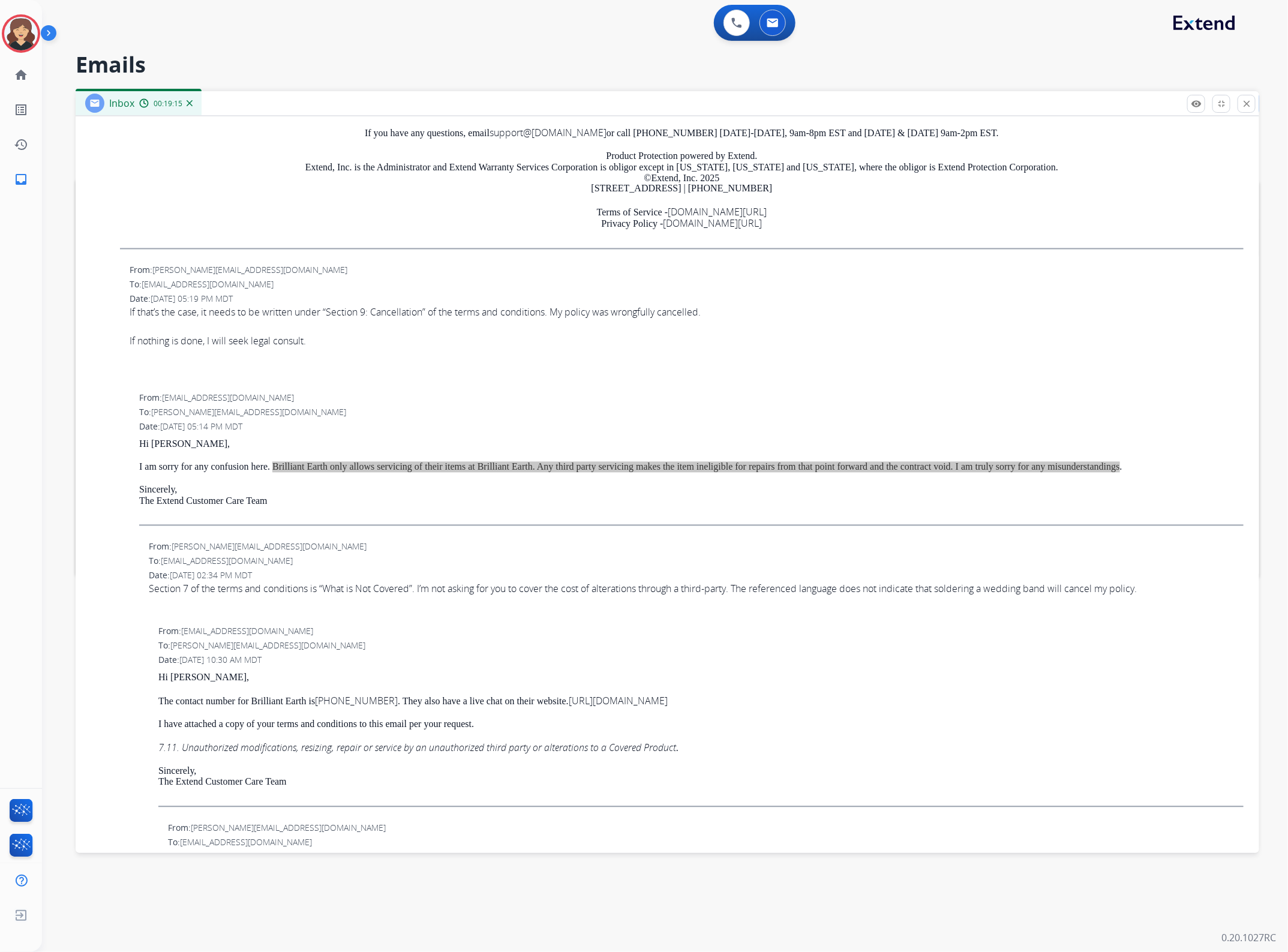
scroll to position [1218, 0]
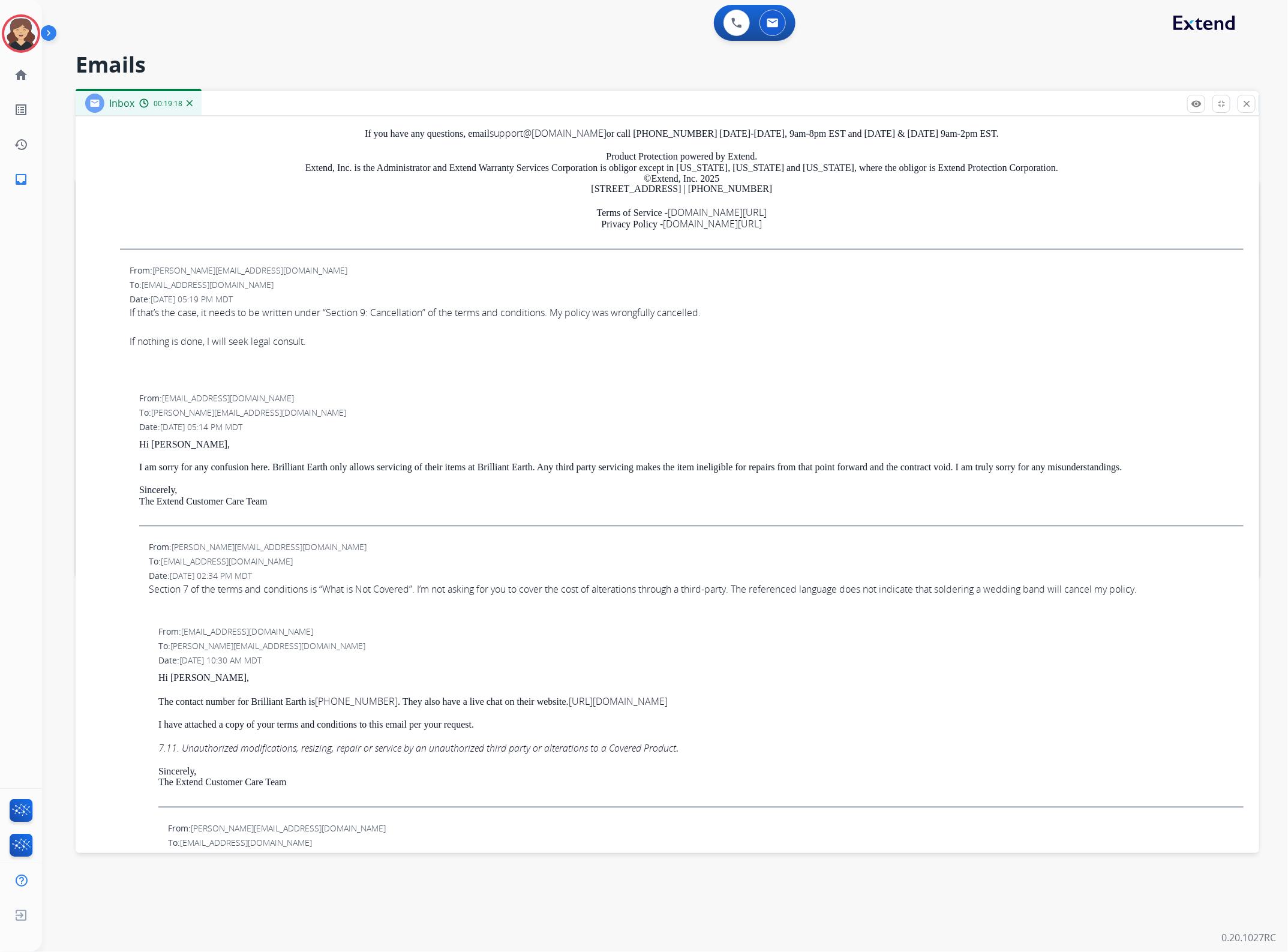
click at [814, 389] on div "From: [PERSON_NAME][EMAIL_ADDRESS][DOMAIN_NAME] To: [EMAIL_ADDRESS][DOMAIN_NAME…" at bounding box center [667, 326] width 1155 height 125
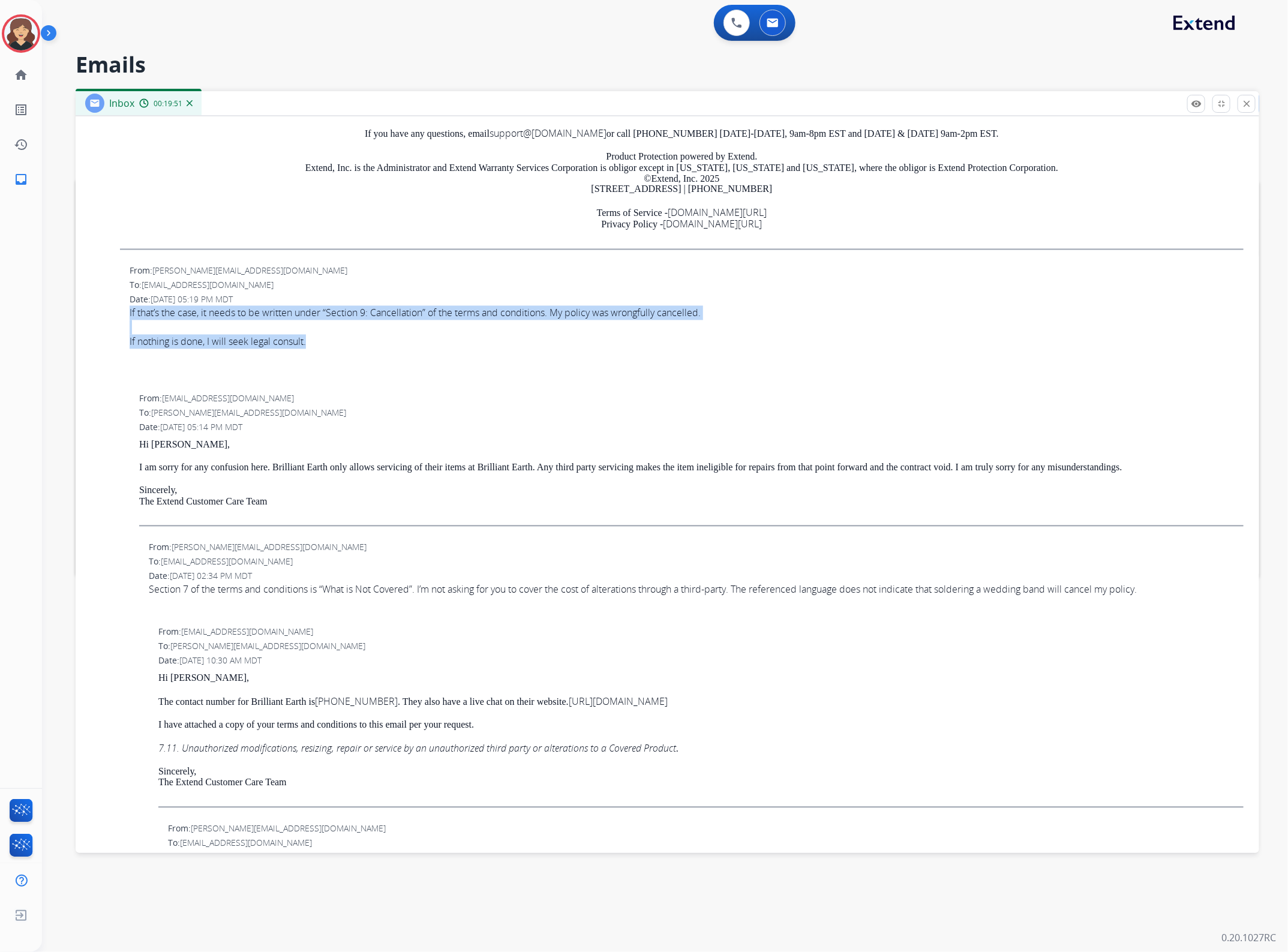
drag, startPoint x: 312, startPoint y: 348, endPoint x: 121, endPoint y: 325, distance: 192.4
click at [121, 325] on div "From: [PERSON_NAME][EMAIL_ADDRESS][DOMAIN_NAME] To: [EMAIL_ADDRESS][DOMAIN_NAME…" at bounding box center [667, 326] width 1155 height 125
copy span "If that’s the case, it needs to be written under “Section 9: Cancellation” of t…"
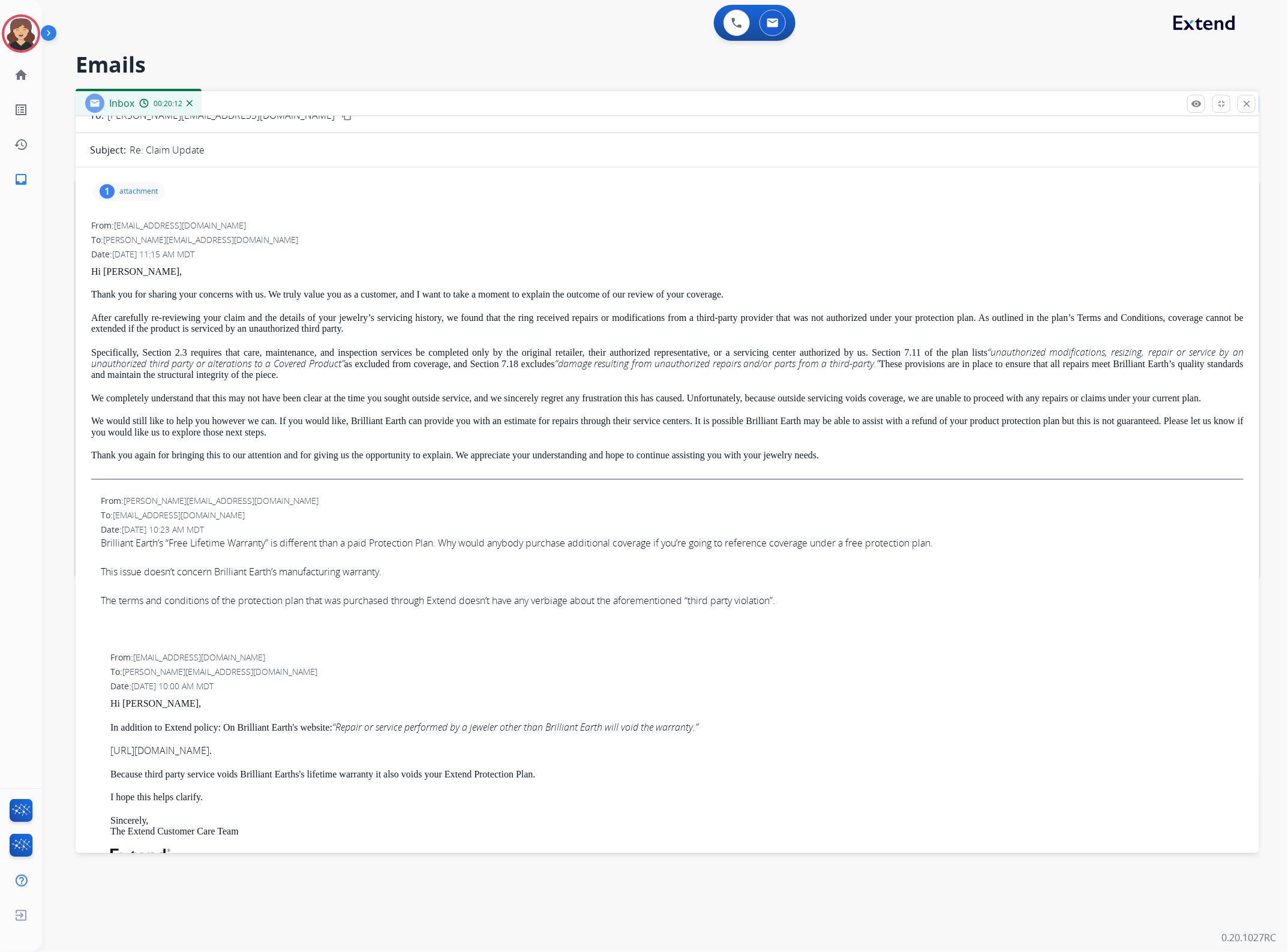
scroll to position [0, 0]
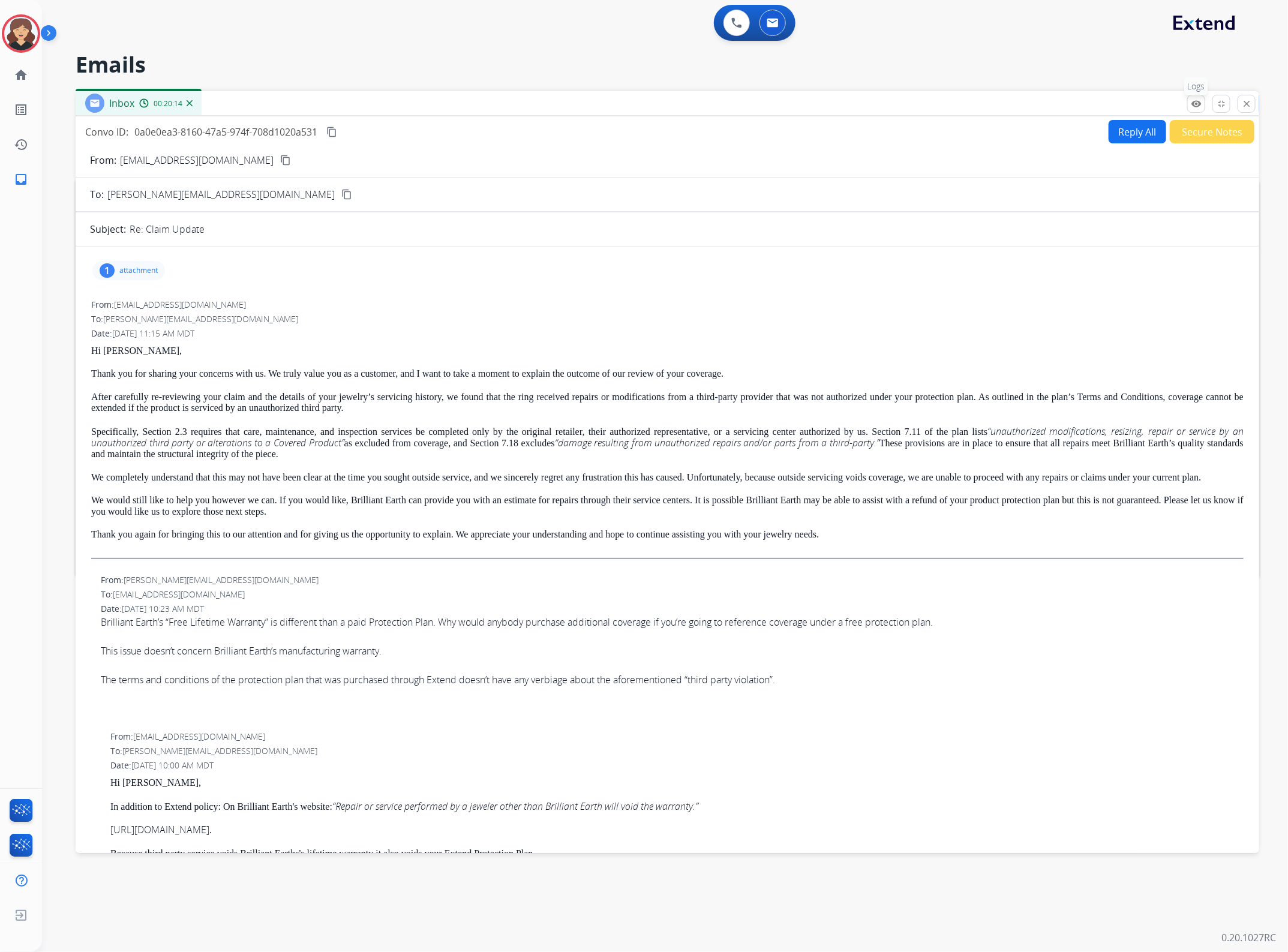
click at [1196, 102] on mat-icon "remove_red_eye" at bounding box center [1196, 104] width 11 height 11
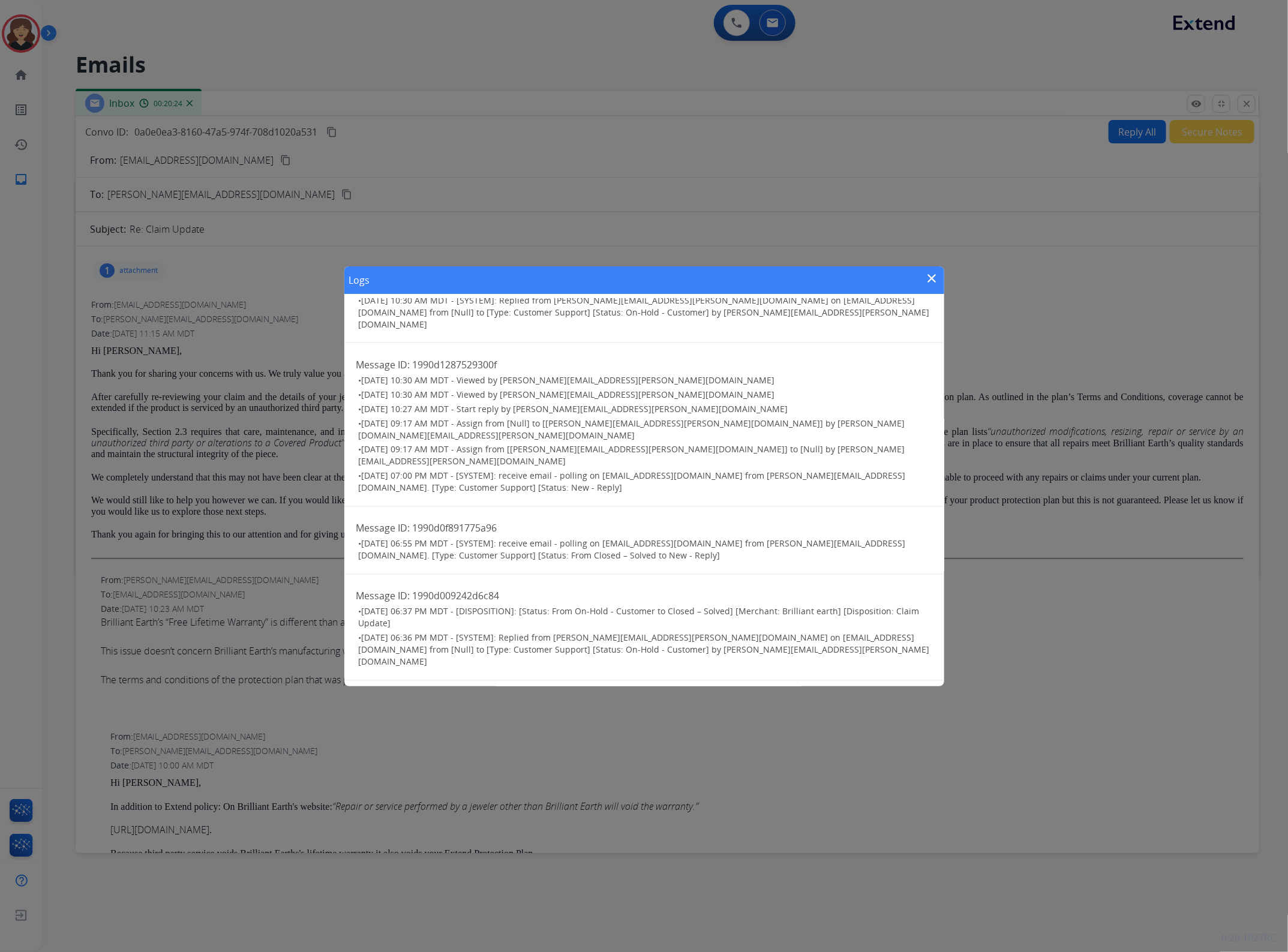
scroll to position [1157, 0]
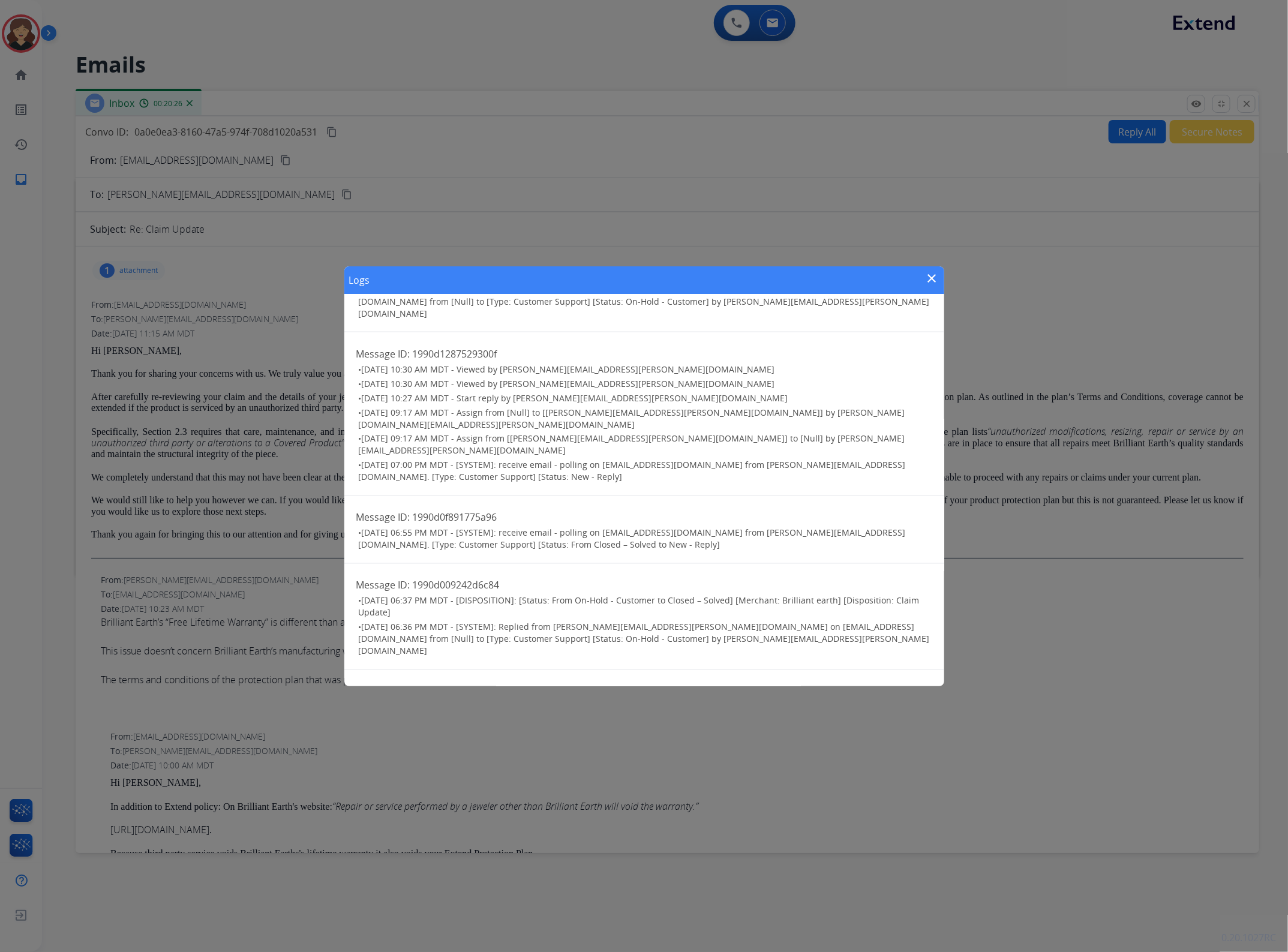
click at [930, 283] on mat-icon "close" at bounding box center [932, 278] width 15 height 15
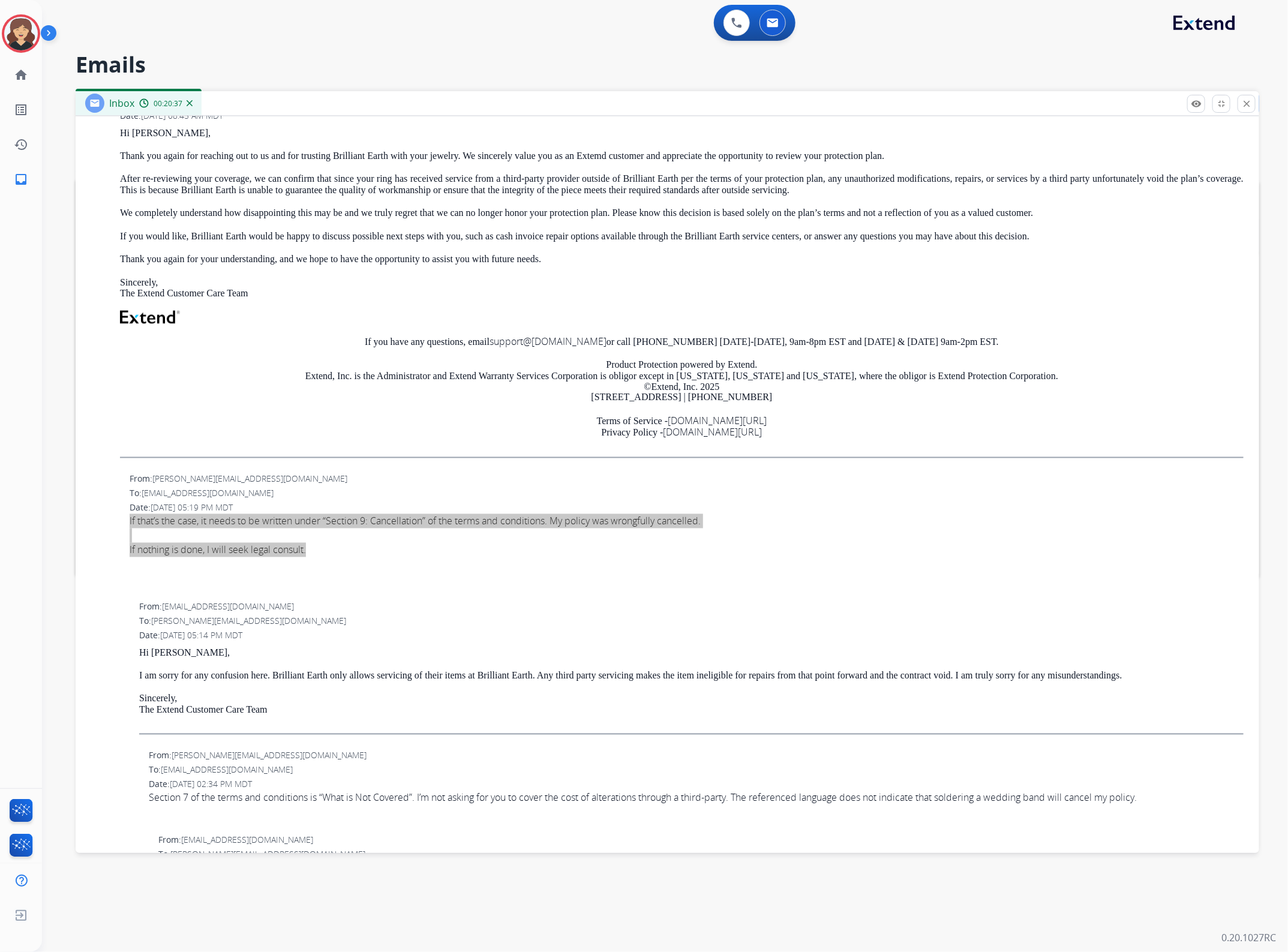
scroll to position [825, 0]
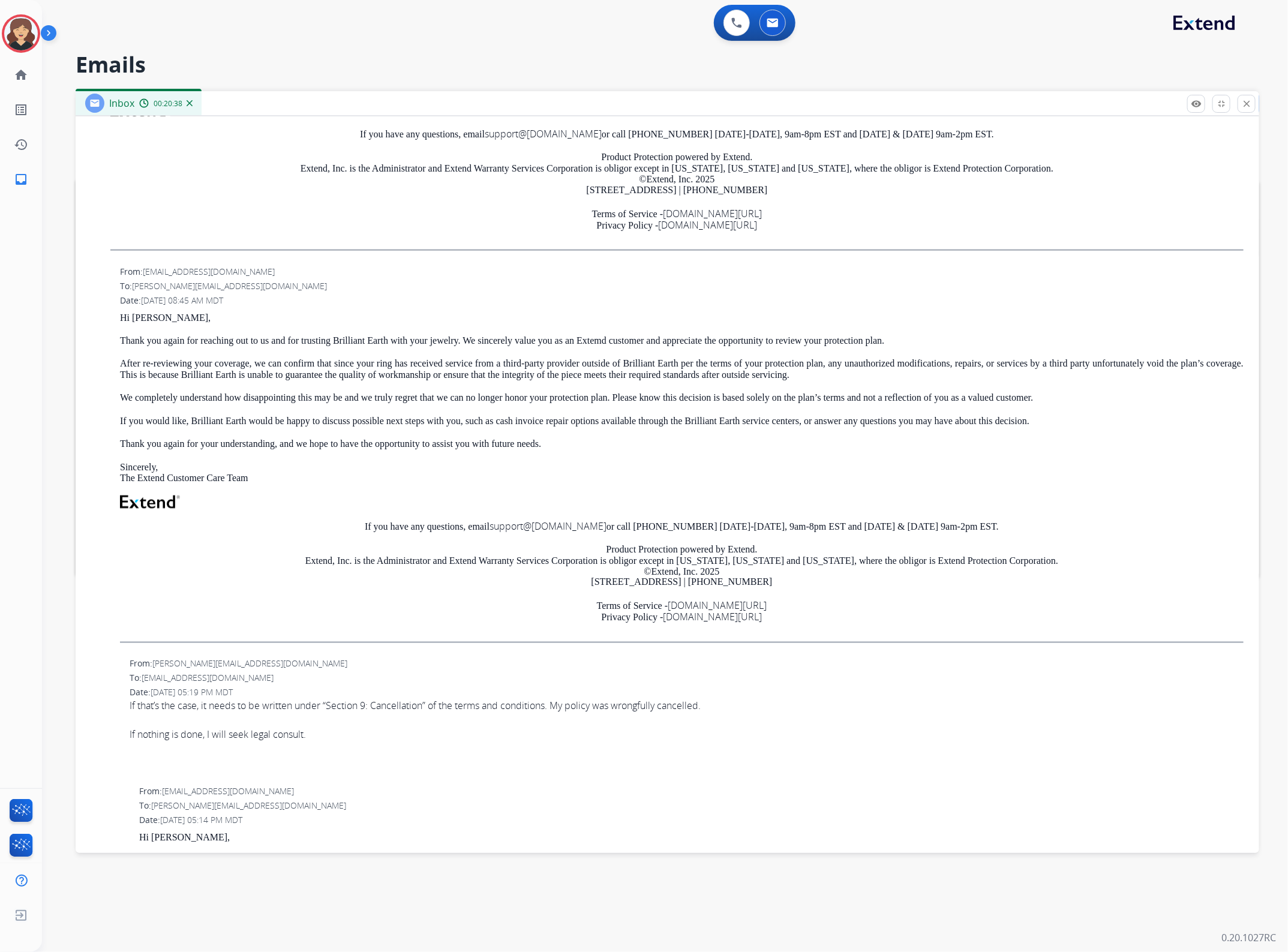
click at [1075, 460] on div "Hi [PERSON_NAME], Thank you again for reaching out to us and for trusting Brill…" at bounding box center [681, 478] width 1123 height 331
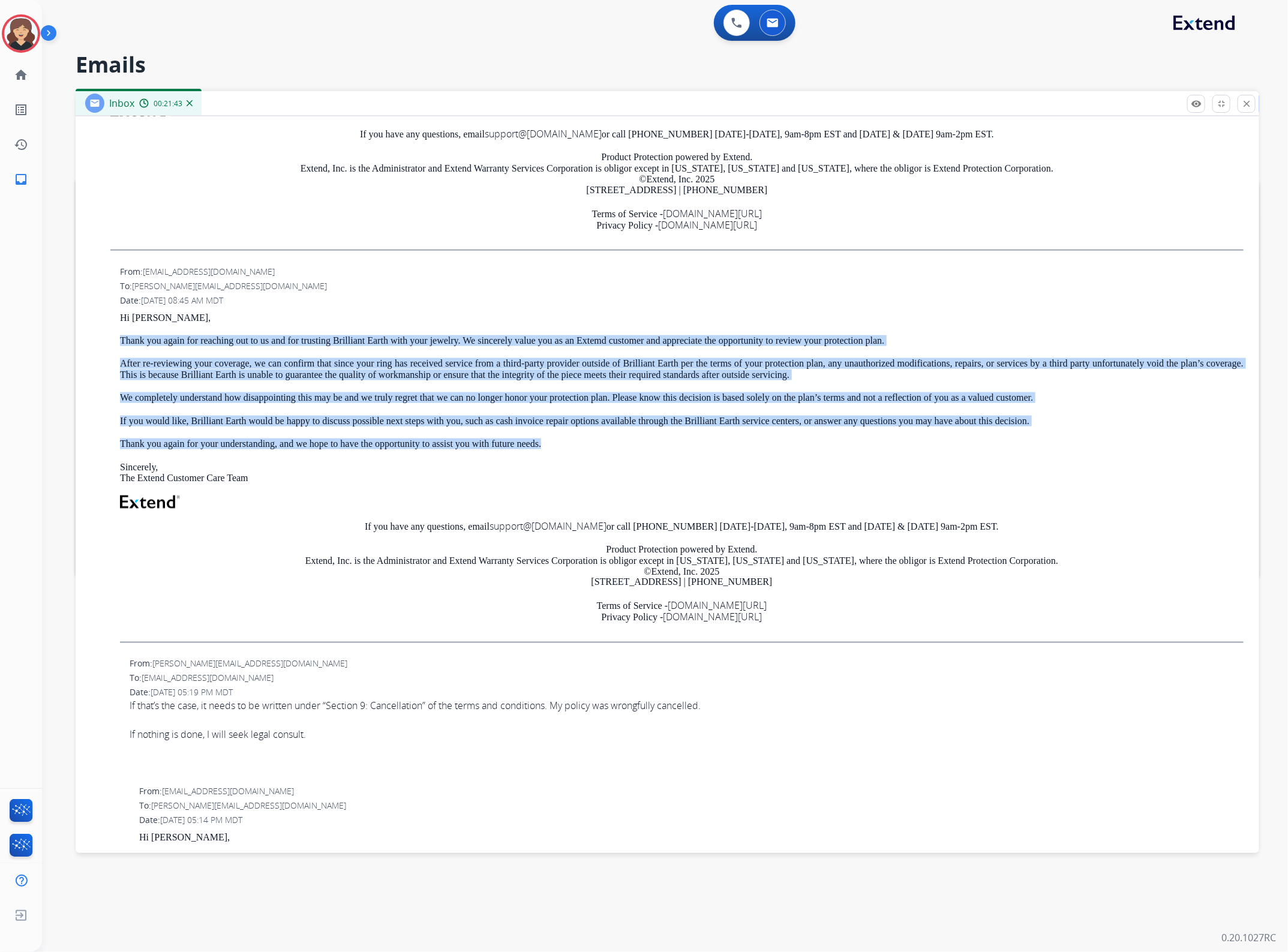
drag, startPoint x: 589, startPoint y: 457, endPoint x: 90, endPoint y: 333, distance: 514.2
click at [90, 333] on div "From: [EMAIL_ADDRESS][DOMAIN_NAME] To: [PERSON_NAME][EMAIL_ADDRESS][DOMAIN_NAME…" at bounding box center [667, 459] width 1155 height 389
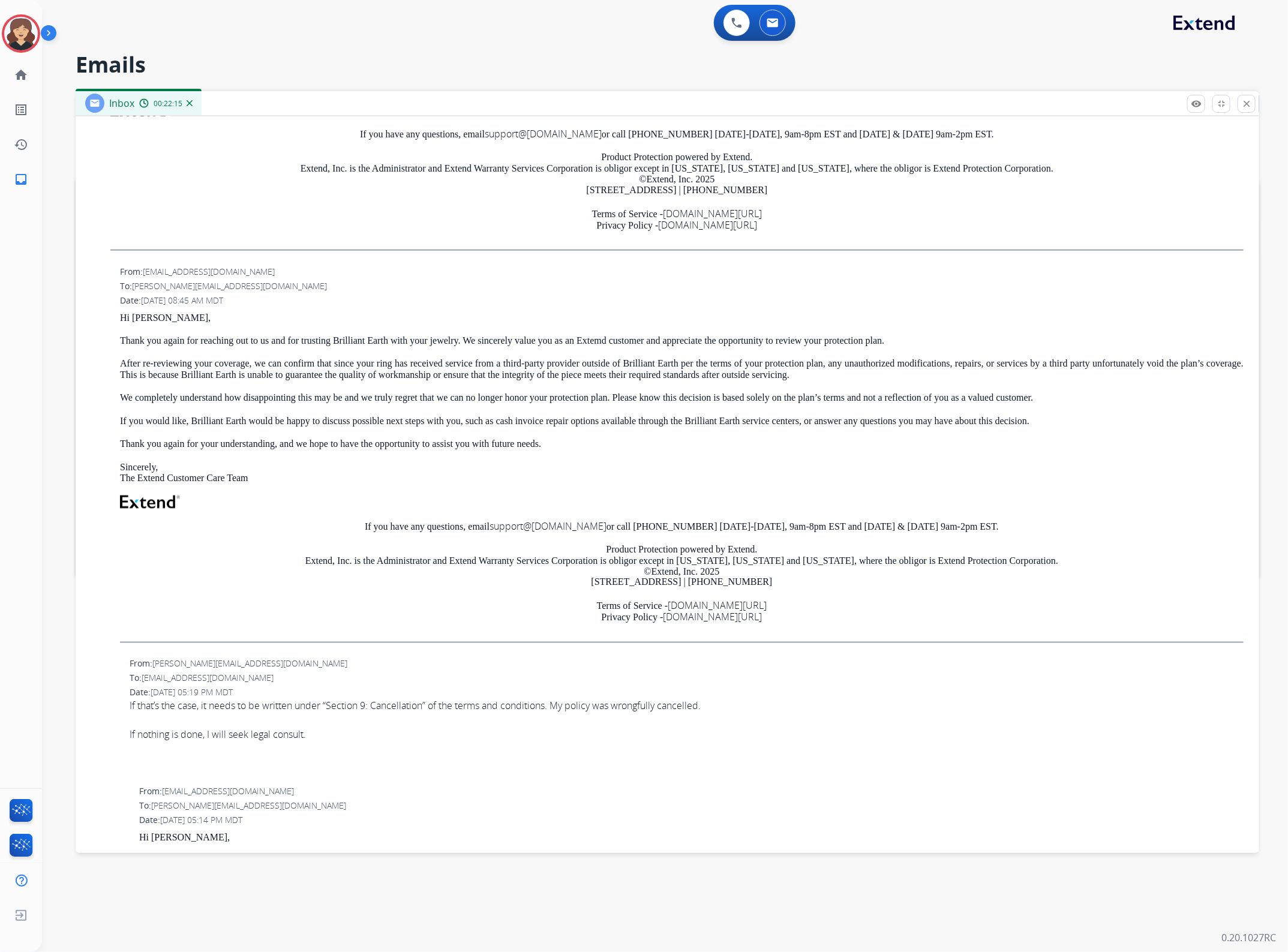
click at [915, 474] on p "Sincerely, The Extend Customer Care Team" at bounding box center [681, 472] width 1123 height 22
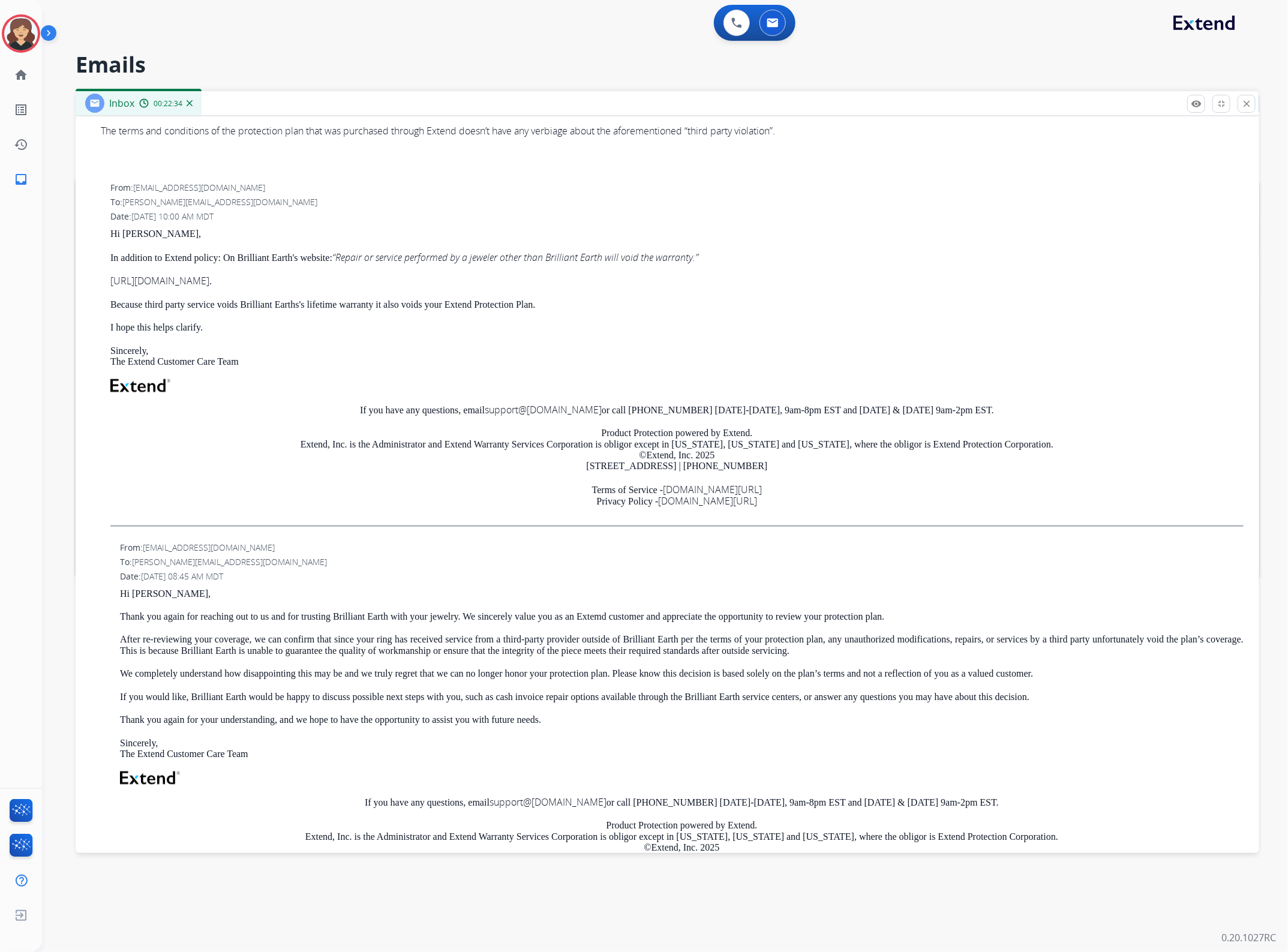
scroll to position [525, 0]
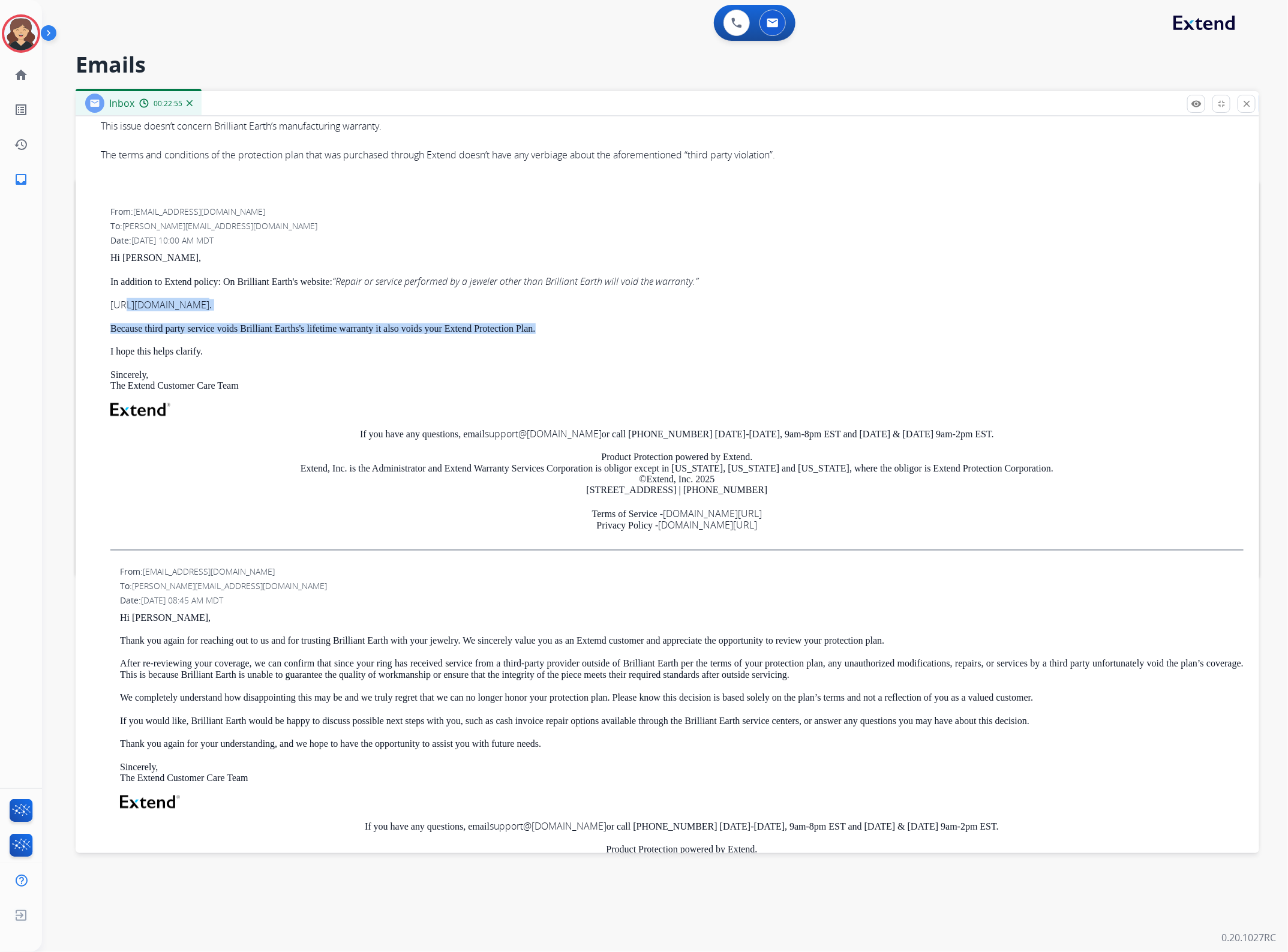
drag, startPoint x: 584, startPoint y: 339, endPoint x: 124, endPoint y: 319, distance: 460.4
click at [124, 319] on div "Hi [PERSON_NAME], In addition to Extend policy: On Brilliant Earth's website: “…" at bounding box center [677, 402] width 1133 height 297
click at [214, 355] on p "I hope this helps clarify." at bounding box center [677, 352] width 1133 height 11
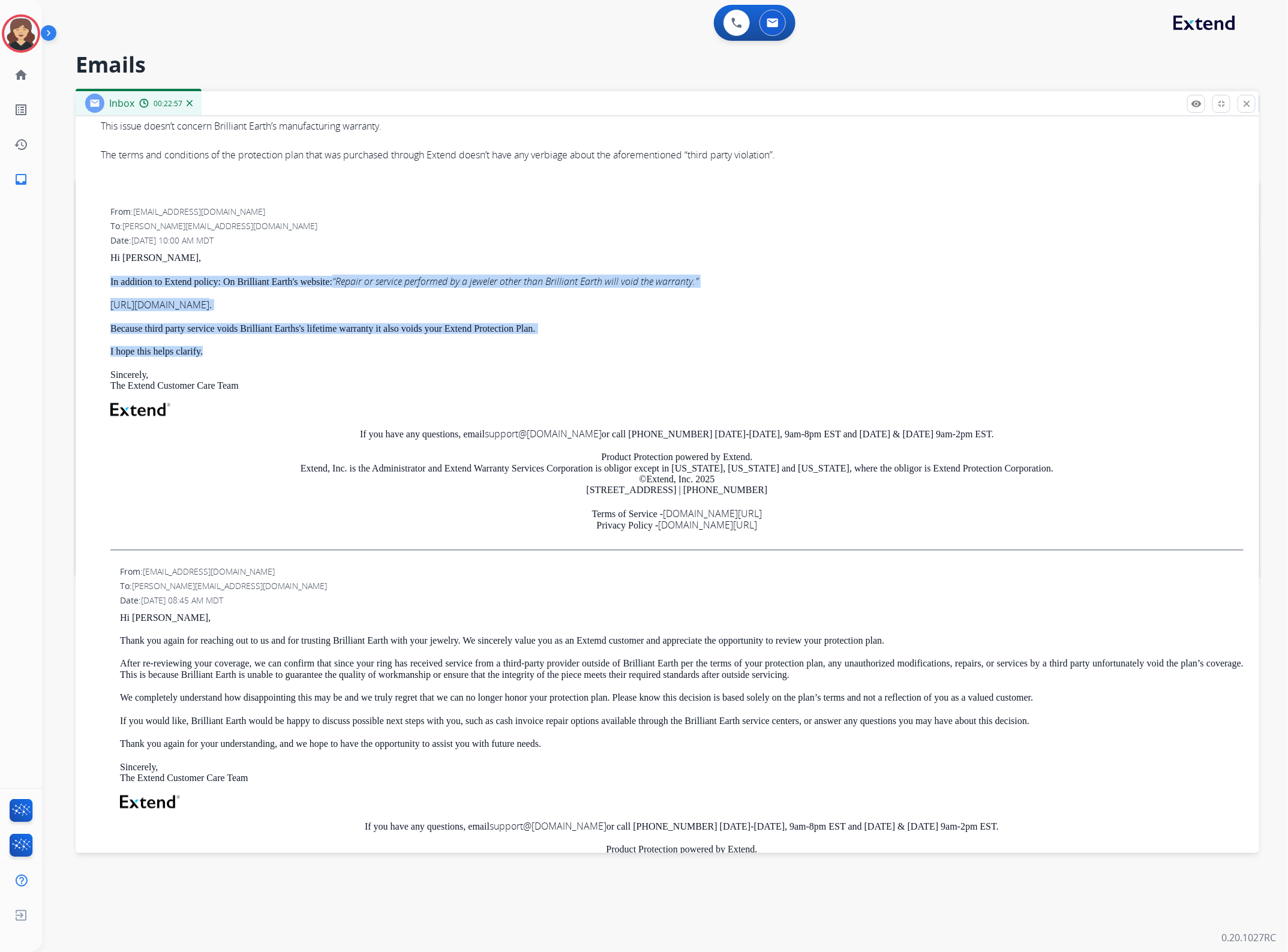
drag, startPoint x: 214, startPoint y: 359, endPoint x: 91, endPoint y: 291, distance: 140.5
click at [91, 291] on div "From: [EMAIL_ADDRESS][DOMAIN_NAME] To: [PERSON_NAME][EMAIL_ADDRESS][DOMAIN_NAME…" at bounding box center [667, 383] width 1155 height 356
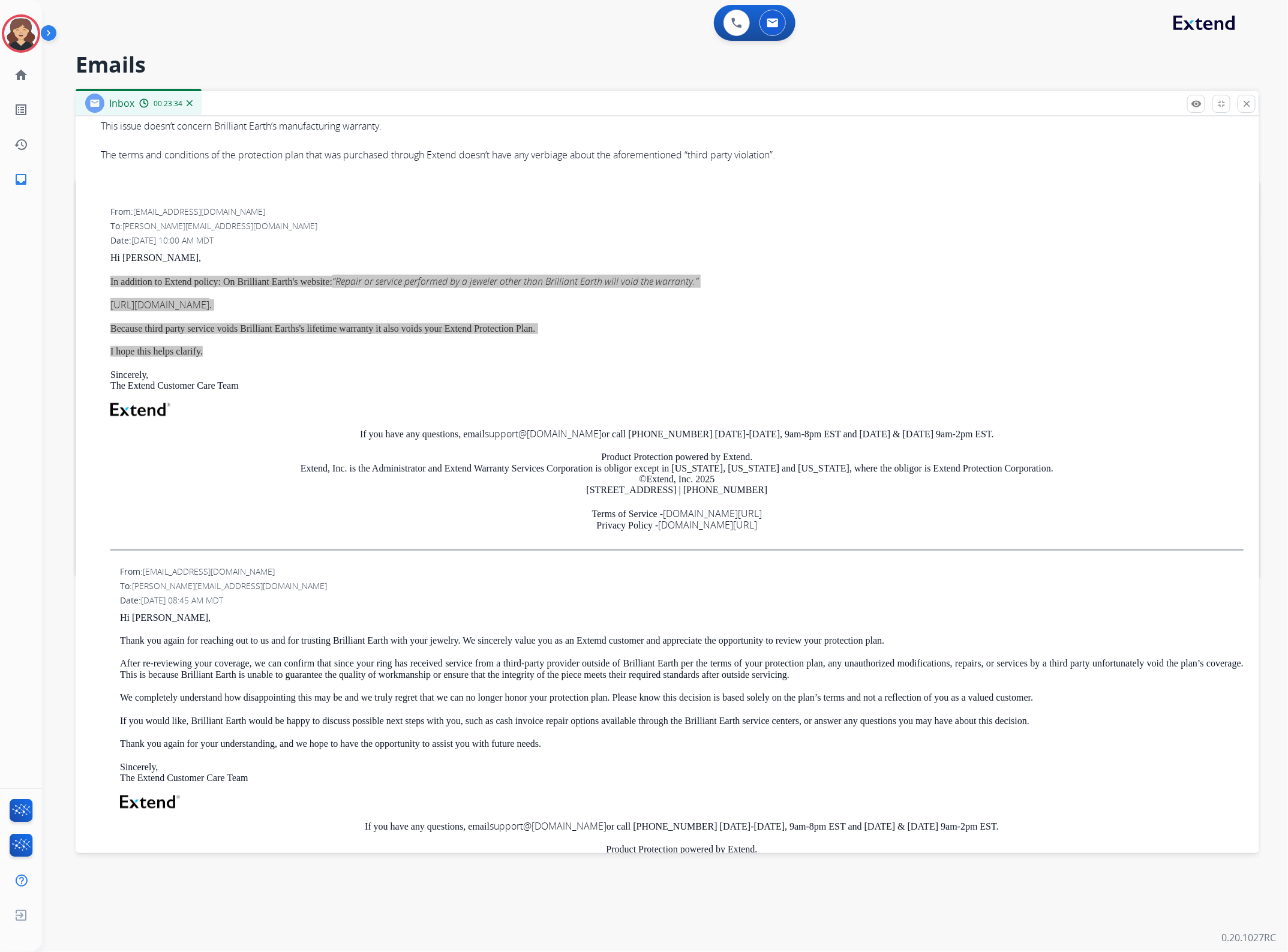
scroll to position [75, 0]
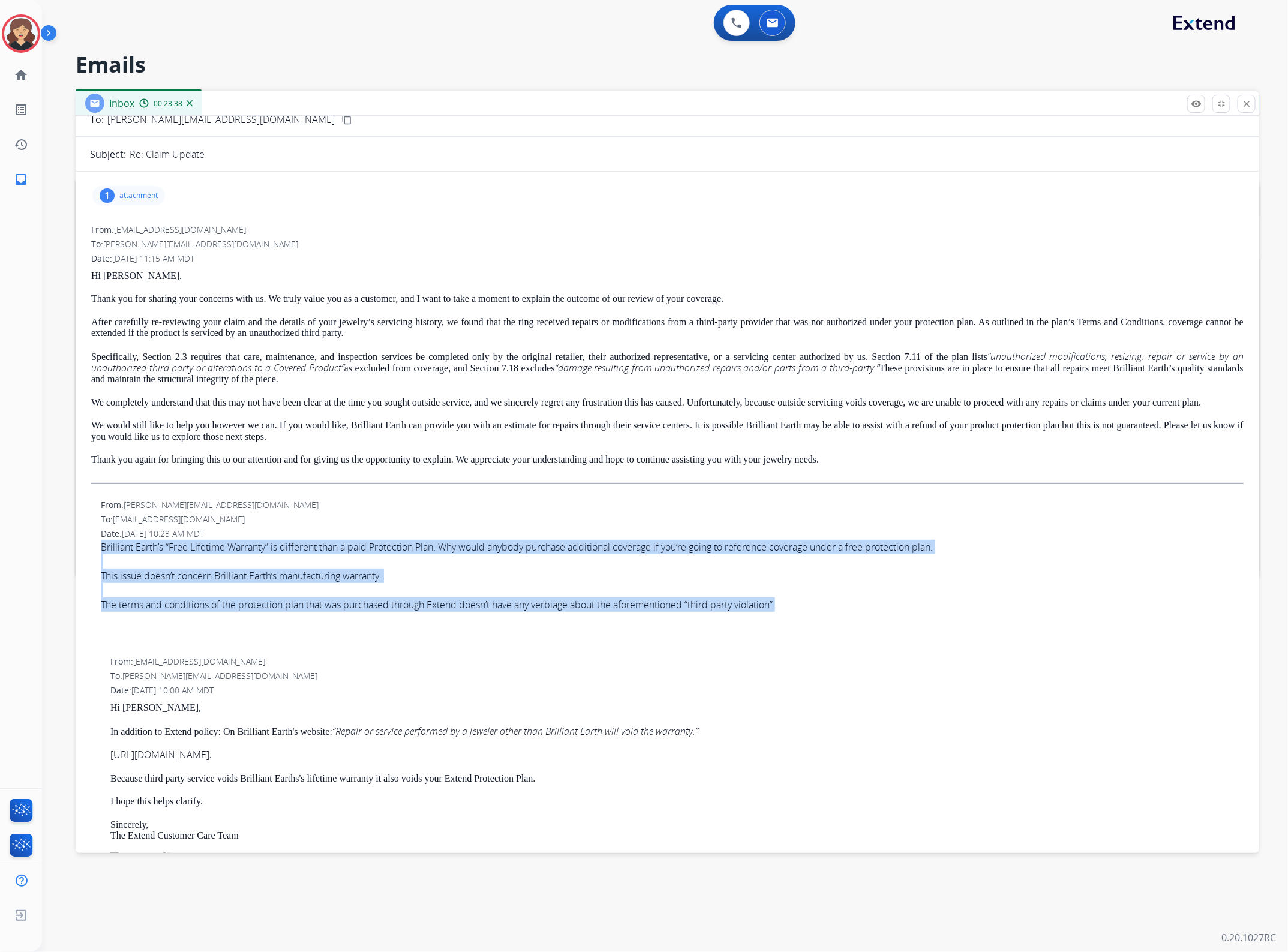
drag, startPoint x: 805, startPoint y: 617, endPoint x: 96, endPoint y: 556, distance: 711.6
click at [96, 556] on div "From: [PERSON_NAME][EMAIL_ADDRESS][DOMAIN_NAME] To: [EMAIL_ADDRESS][DOMAIN_NAME…" at bounding box center [667, 574] width 1155 height 153
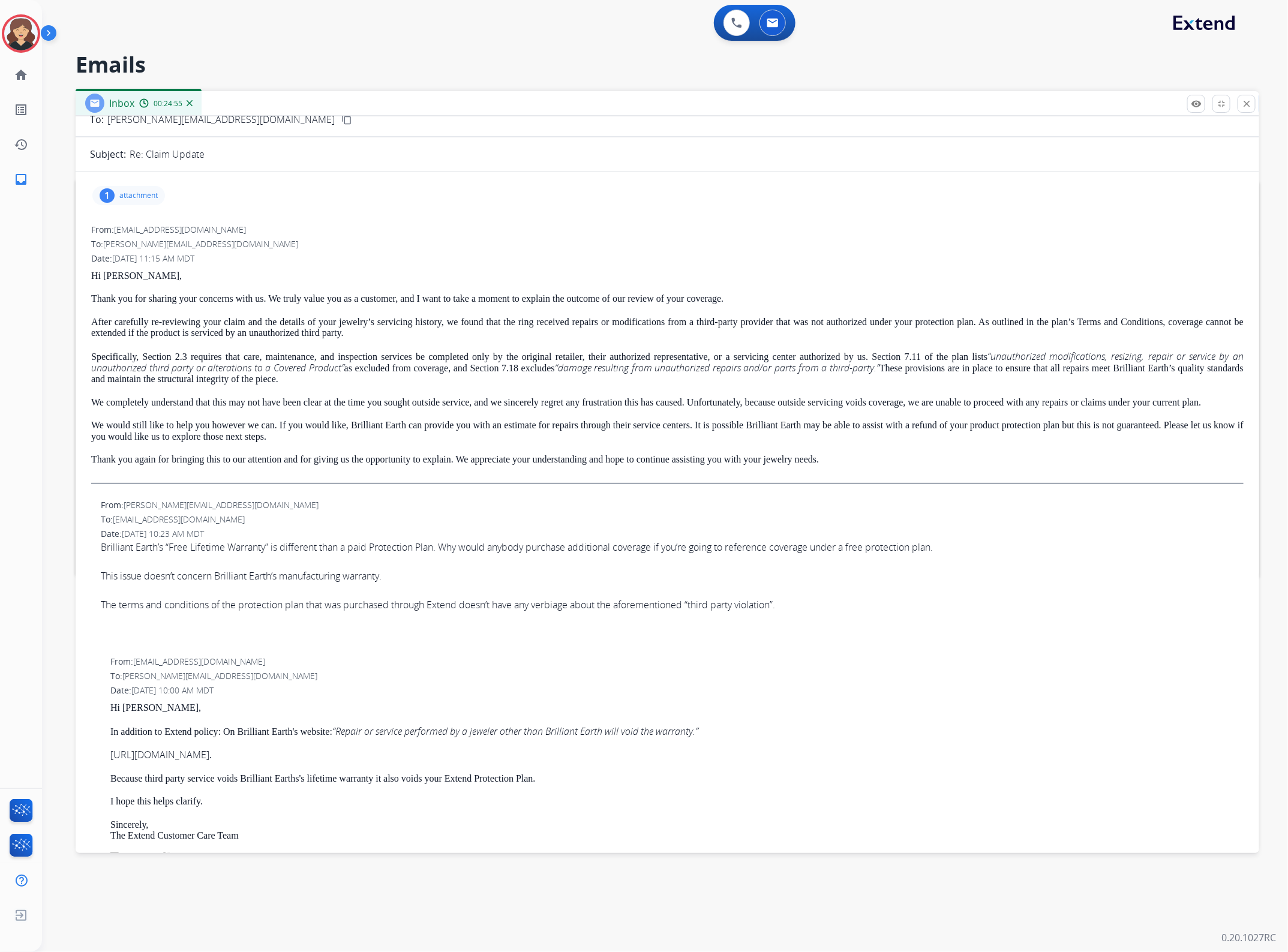
click at [809, 652] on div "From: [PERSON_NAME][EMAIL_ADDRESS][DOMAIN_NAME] To: [EMAIL_ADDRESS][DOMAIN_NAME…" at bounding box center [667, 574] width 1155 height 153
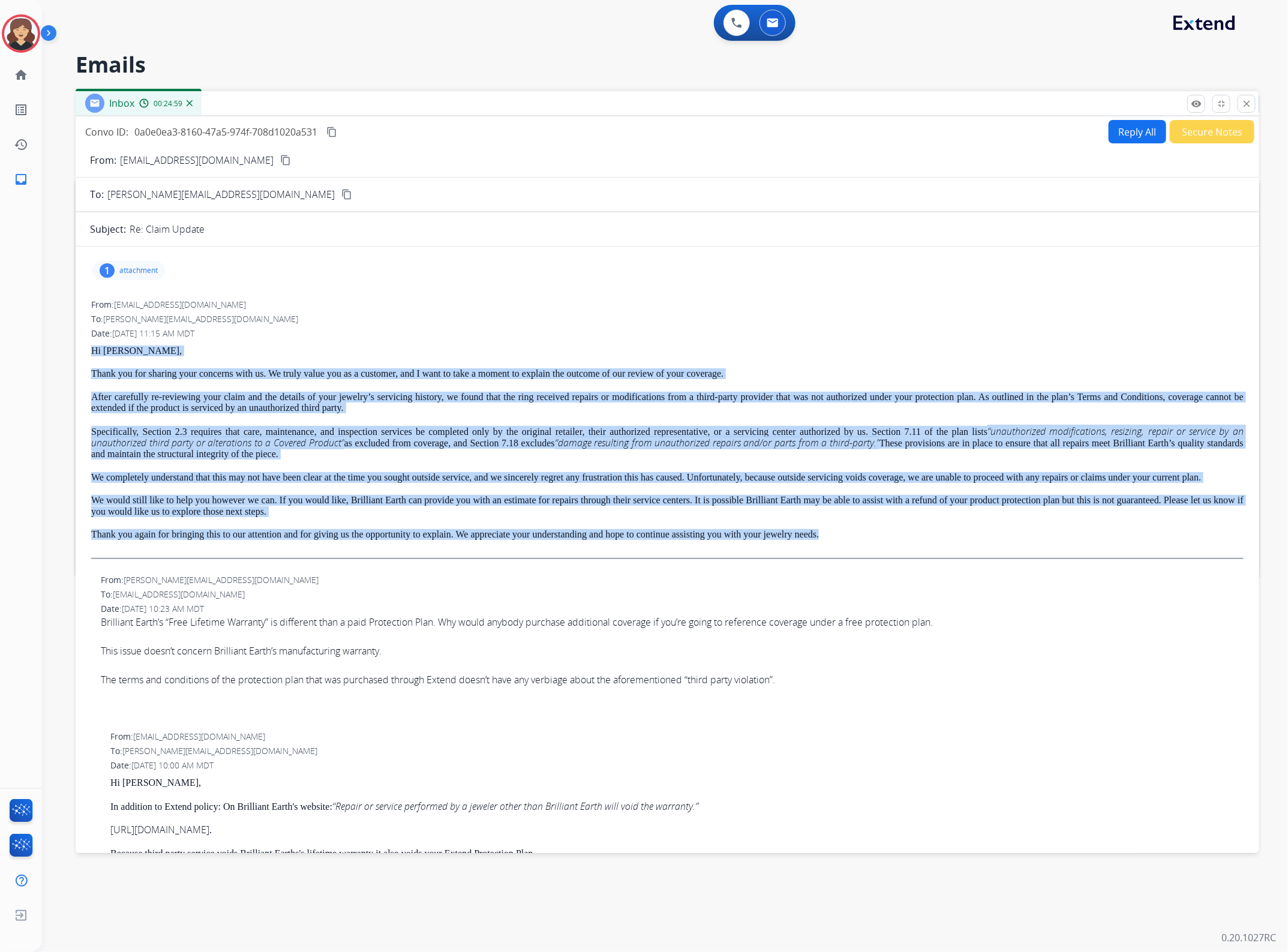
drag, startPoint x: 916, startPoint y: 547, endPoint x: 90, endPoint y: 354, distance: 848.2
click at [92, 354] on div "Hi [PERSON_NAME], Thank you for sharing your concerns with us. We truly value y…" at bounding box center [667, 452] width 1152 height 214
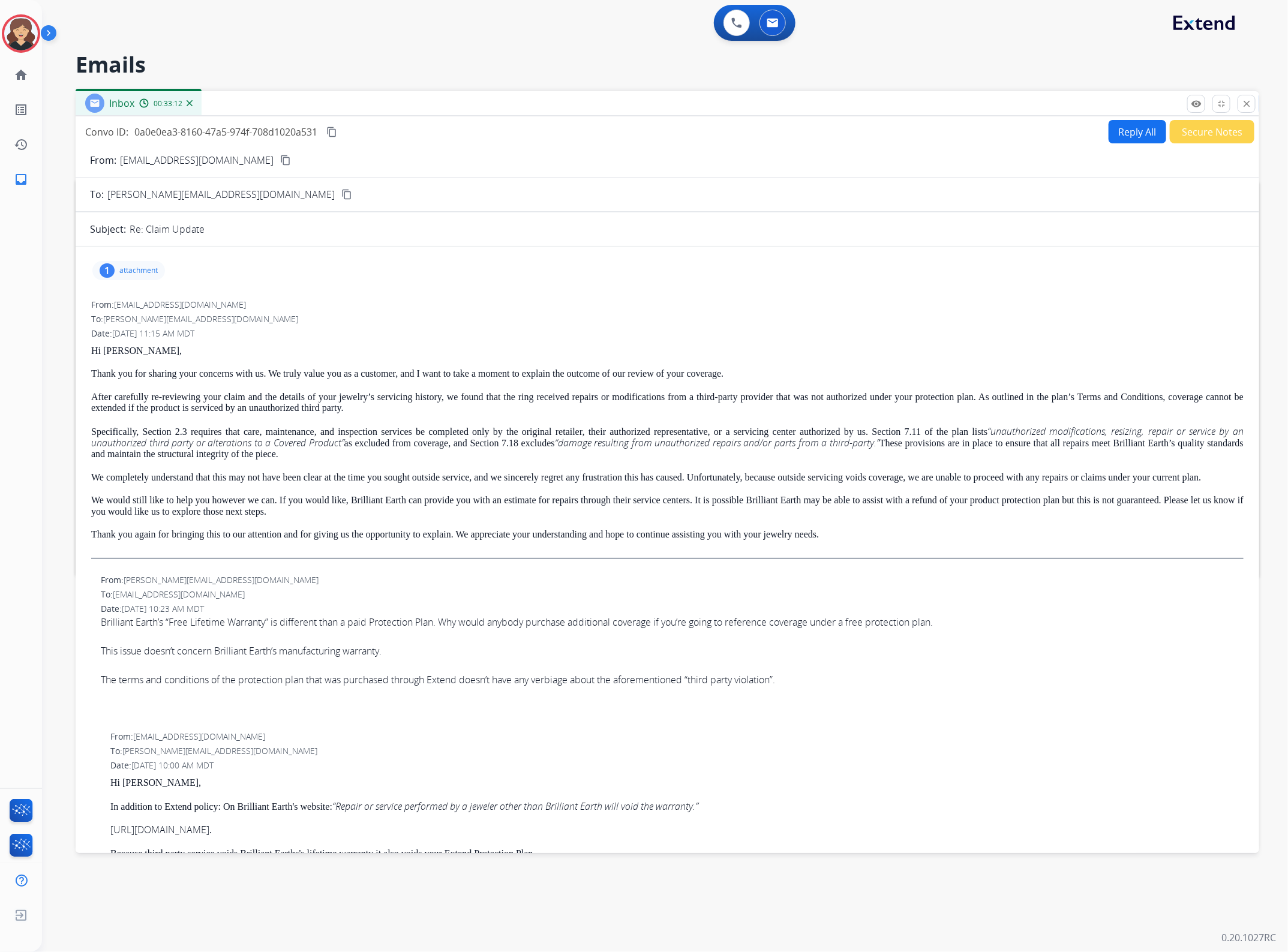
click at [147, 266] on p "attachment" at bounding box center [139, 270] width 38 height 10
click at [249, 310] on p "[DATE] 10:30 AM" at bounding box center [252, 310] width 169 height 10
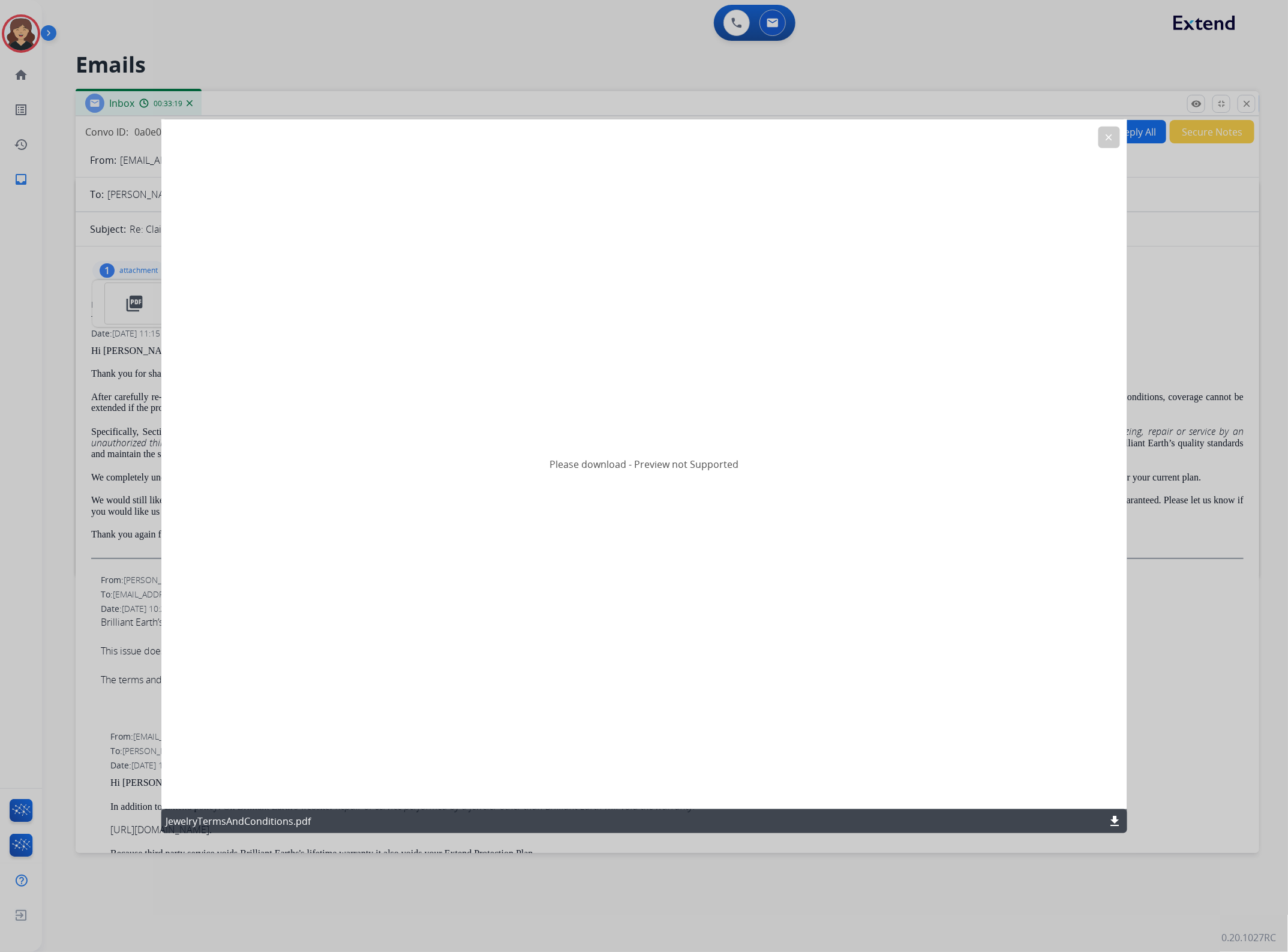
click at [1110, 814] on mat-icon "download" at bounding box center [1115, 821] width 15 height 15
click at [1112, 141] on mat-icon "clear" at bounding box center [1109, 137] width 11 height 11
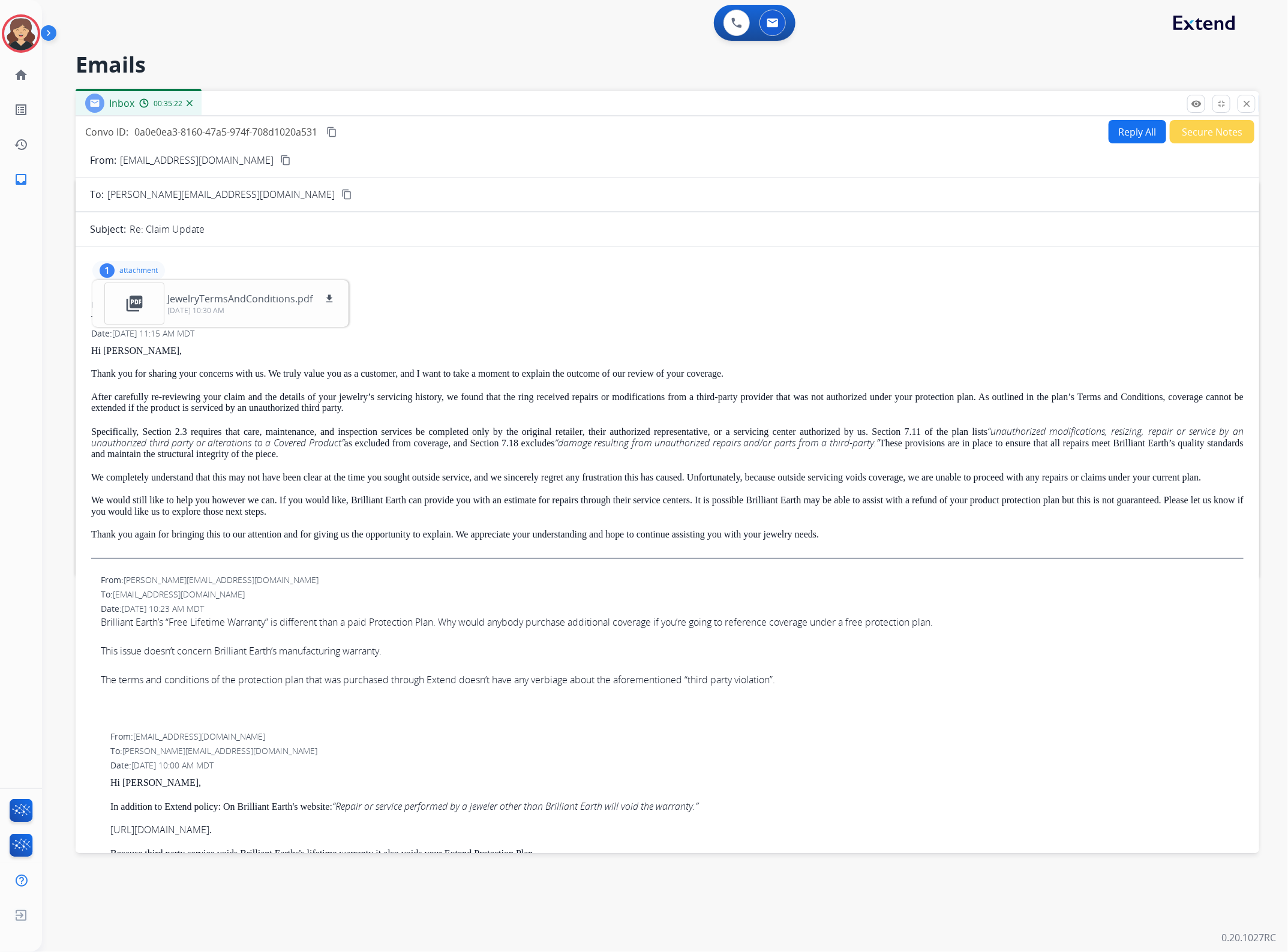
click at [140, 264] on div "1 attachment picture_as_pdf JewelryTermsAndConditions.pdf download [DATE] 10:30…" at bounding box center [129, 270] width 73 height 19
click at [1240, 99] on button "close Close" at bounding box center [1246, 104] width 18 height 18
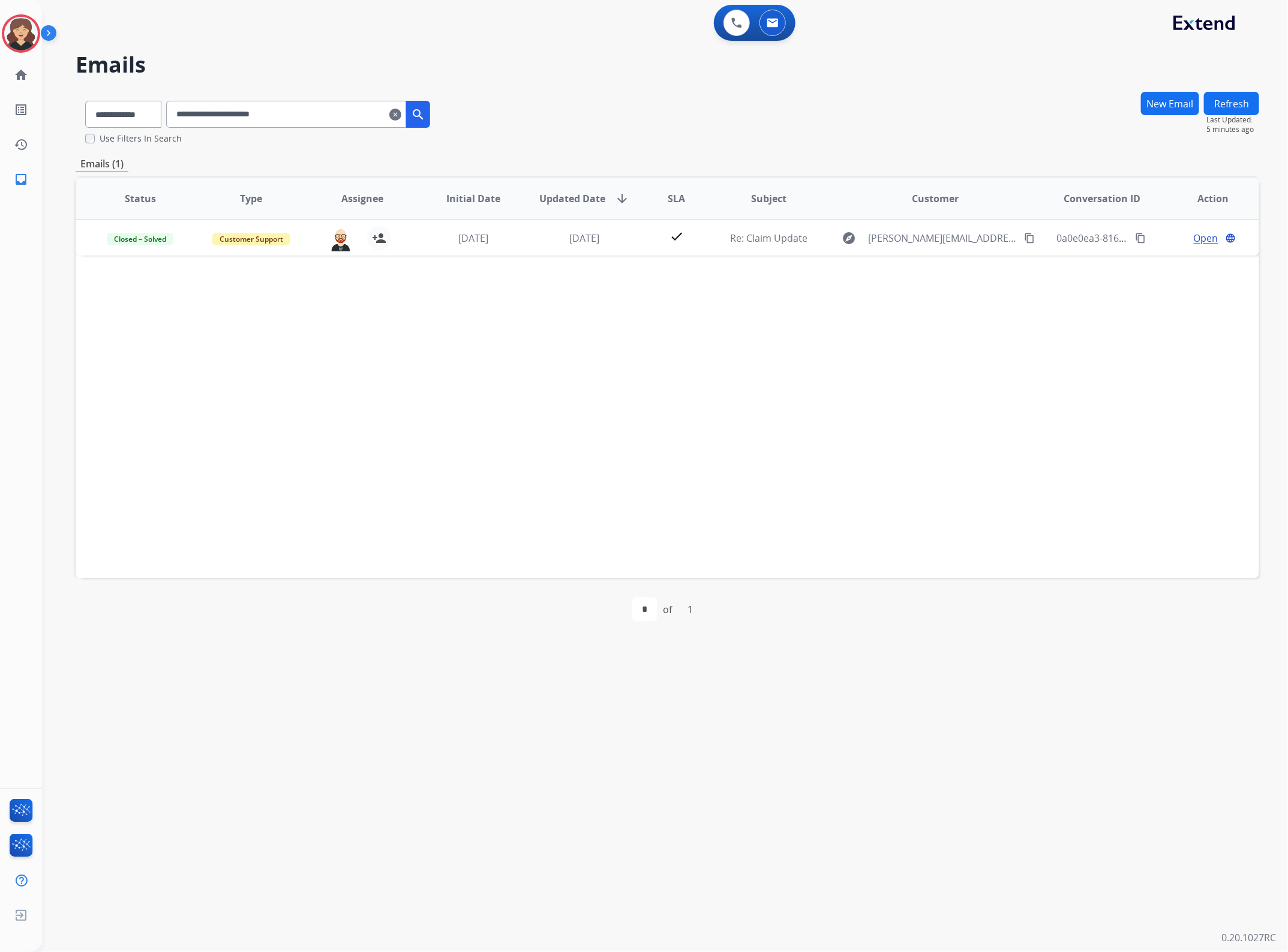
click at [425, 114] on mat-icon "search" at bounding box center [418, 114] width 15 height 15
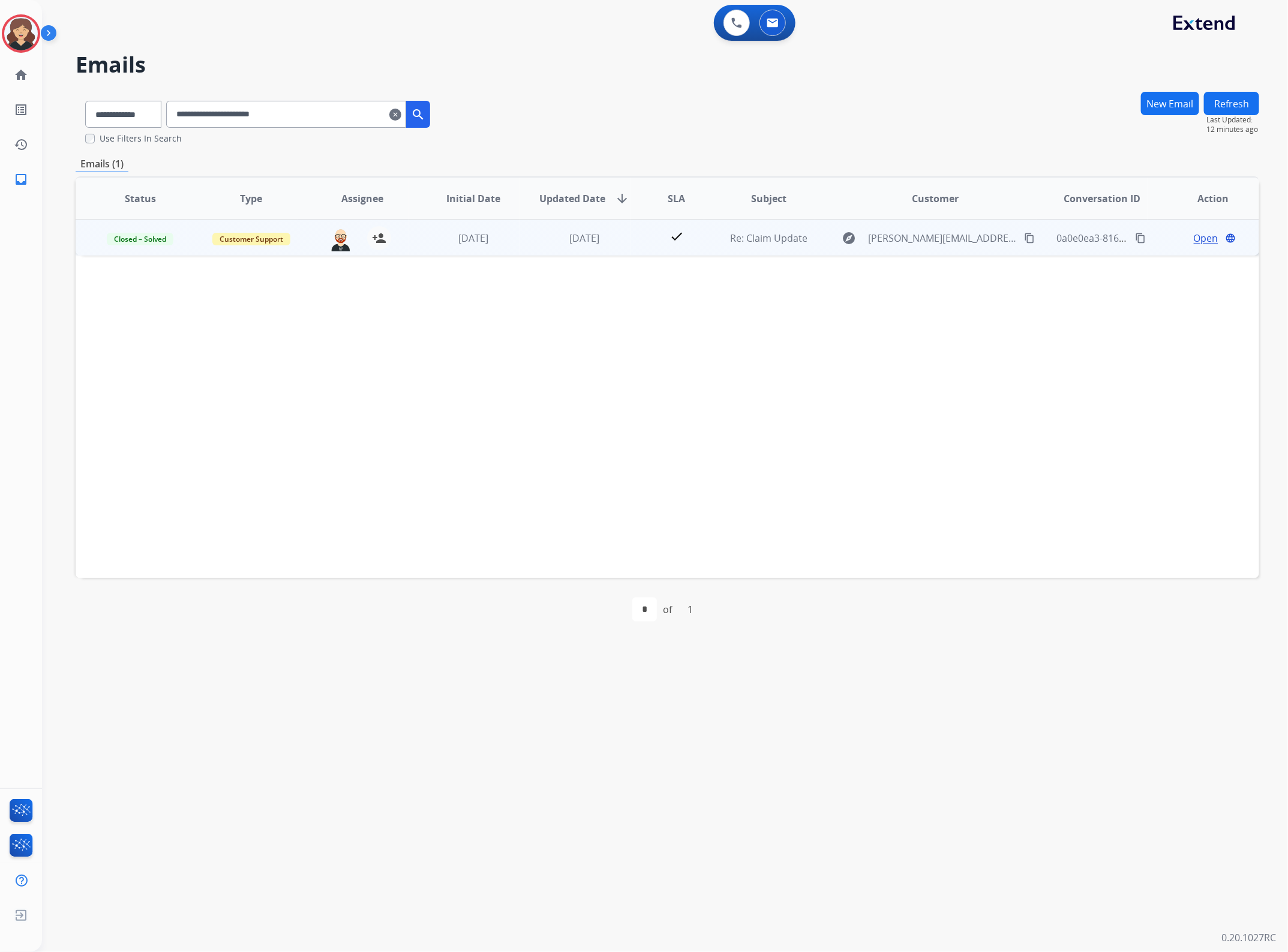
click at [1135, 234] on mat-icon "content_copy" at bounding box center [1140, 238] width 11 height 11
